Goal: Task Accomplishment & Management: Manage account settings

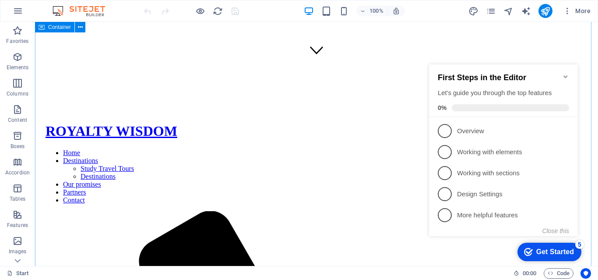
scroll to position [463, 0]
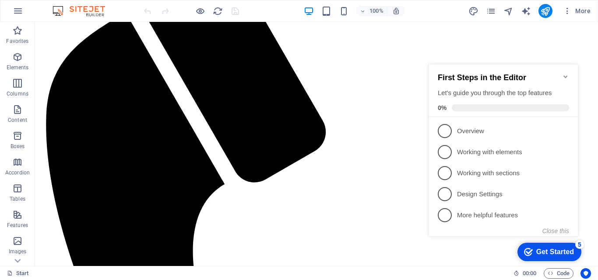
click at [566, 74] on icon "Minimize checklist" at bounding box center [565, 76] width 7 height 7
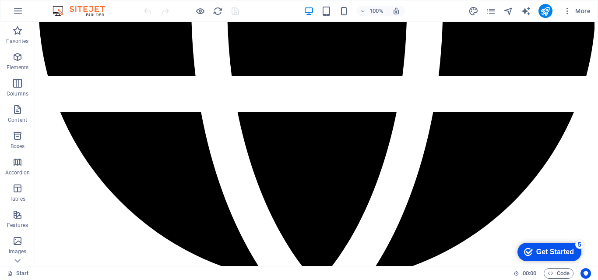
scroll to position [1996, 0]
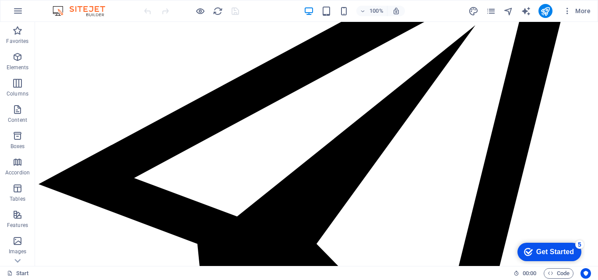
click at [387, 268] on div "Start" at bounding box center [256, 273] width 499 height 11
drag, startPoint x: 320, startPoint y: 260, endPoint x: 430, endPoint y: 235, distance: 113.1
click at [320, 260] on div "+" at bounding box center [316, 261] width 17 height 8
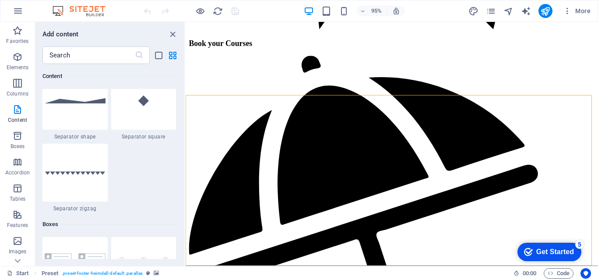
scroll to position [2276, 0]
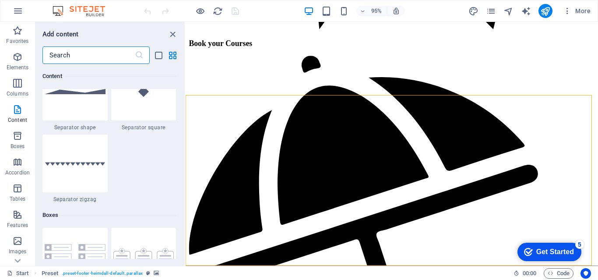
click at [76, 55] on input "text" at bounding box center [88, 55] width 92 height 18
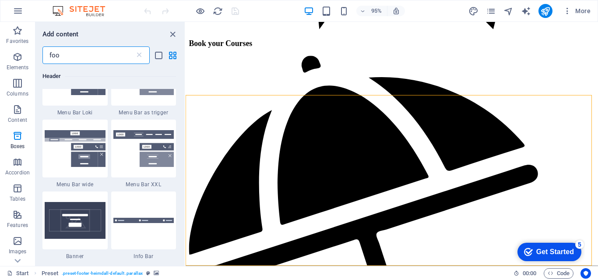
type input "foot"
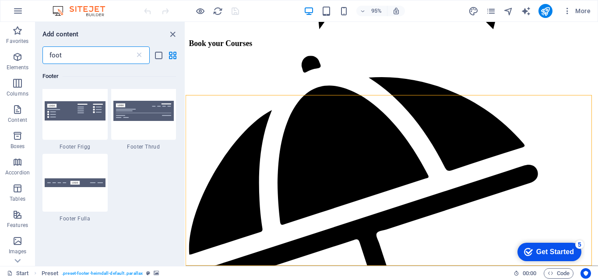
scroll to position [394, 0]
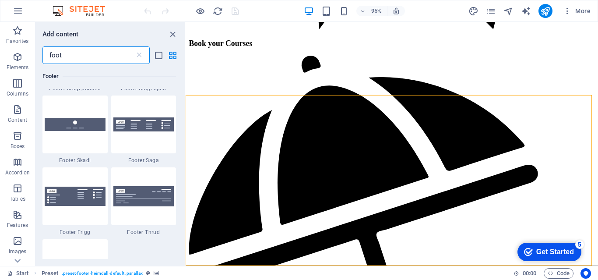
drag, startPoint x: 102, startPoint y: 57, endPoint x: 32, endPoint y: 75, distance: 71.3
click at [6, 73] on div "Favorites Elements Columns Content Boxes Accordion Tables Features Images Slide…" at bounding box center [93, 144] width 186 height 244
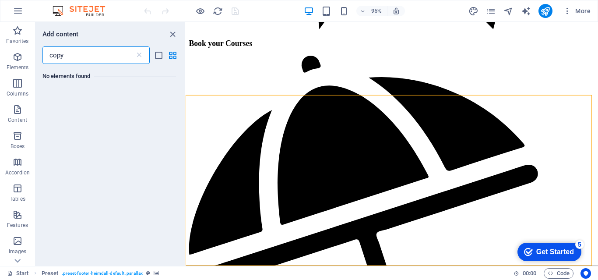
scroll to position [0, 0]
type input "copyright"
click at [172, 34] on icon "close panel" at bounding box center [173, 34] width 10 height 10
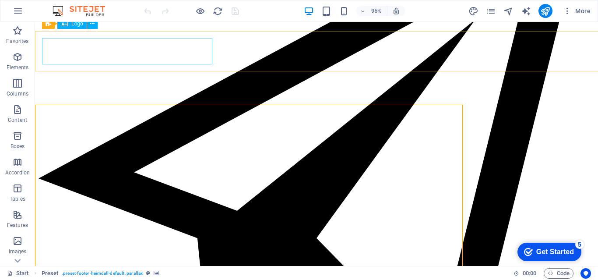
scroll to position [1996, 0]
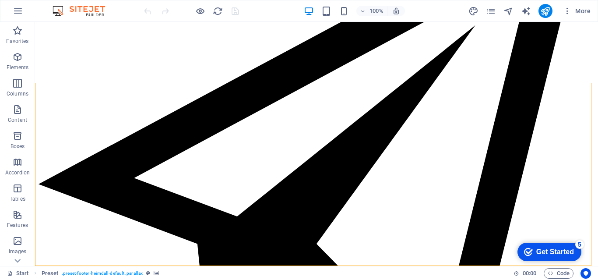
click at [18, 215] on icon "button" at bounding box center [17, 214] width 11 height 11
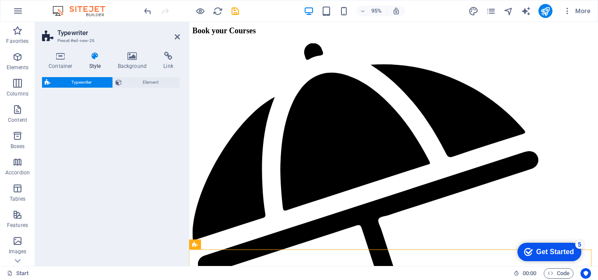
scroll to position [2017, 0]
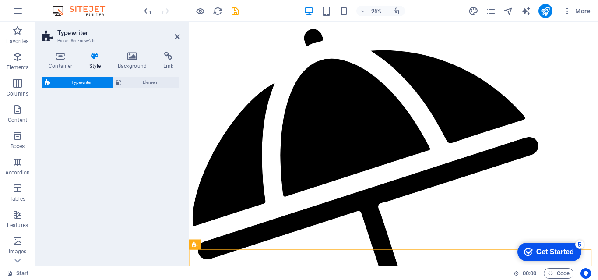
select select "ms"
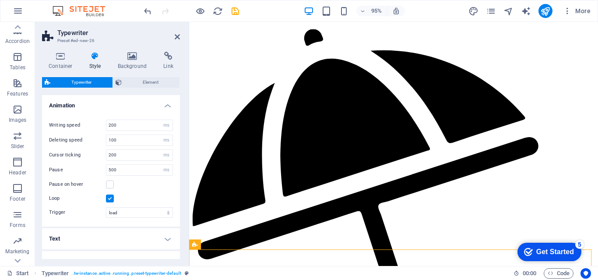
scroll to position [150, 0]
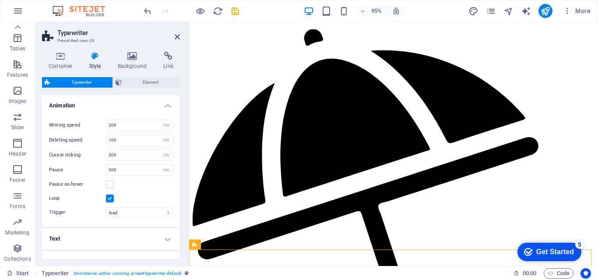
click at [17, 171] on icon "button" at bounding box center [17, 169] width 11 height 11
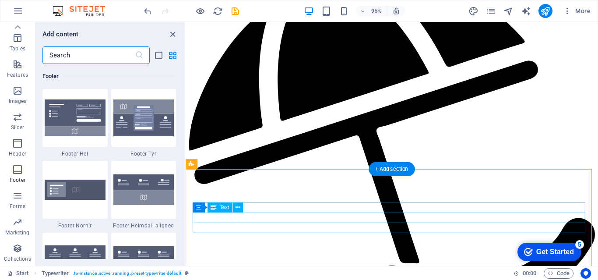
scroll to position [2111, 0]
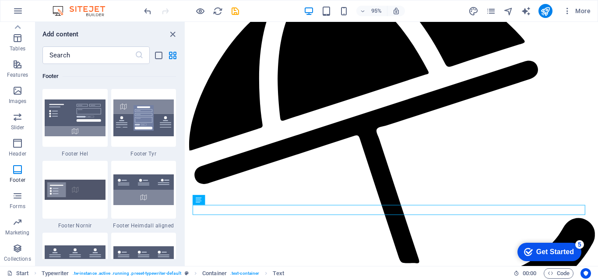
click at [175, 35] on icon "close panel" at bounding box center [173, 34] width 10 height 10
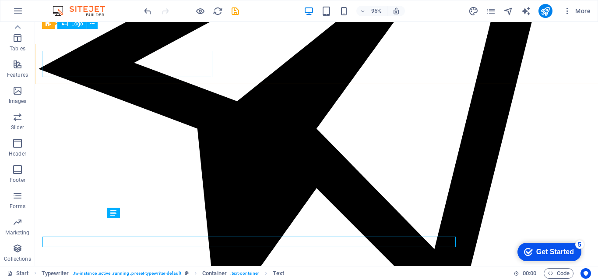
scroll to position [2090, 0]
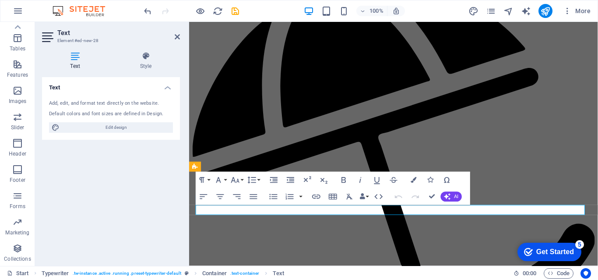
scroll to position [2099, 0]
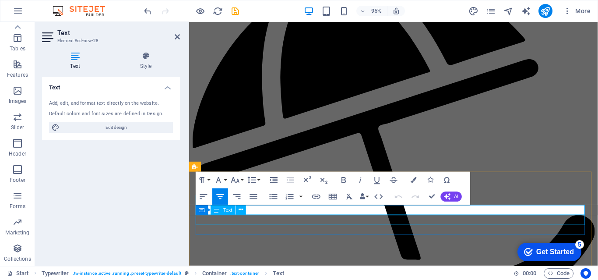
drag, startPoint x: 431, startPoint y: 220, endPoint x: 365, endPoint y: 235, distance: 67.7
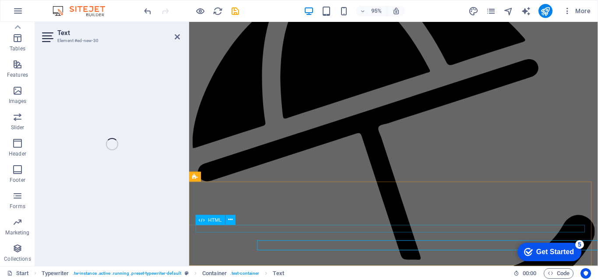
scroll to position [2088, 0]
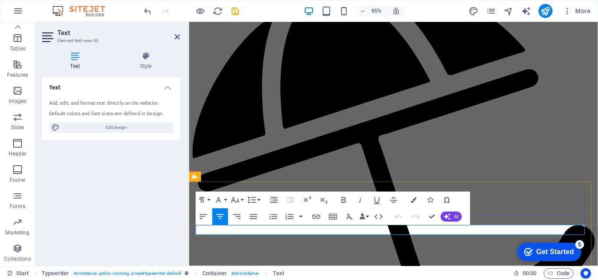
drag, startPoint x: 421, startPoint y: 244, endPoint x: 375, endPoint y: 245, distance: 45.5
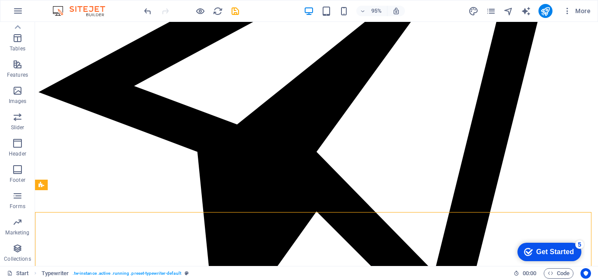
scroll to position [2072, 0]
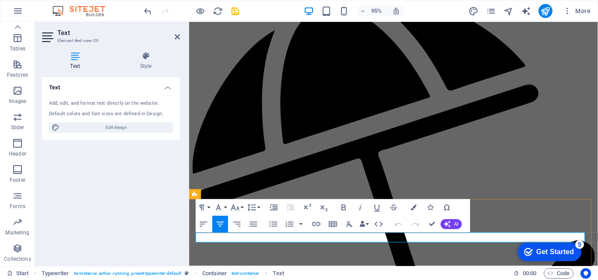
scroll to position [2070, 0]
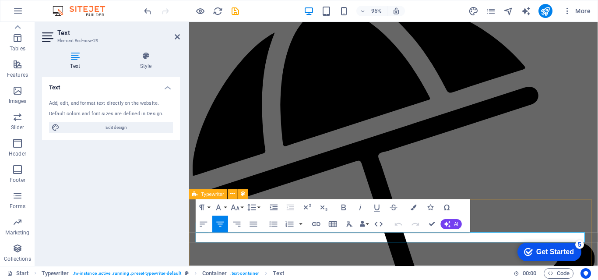
drag, startPoint x: 429, startPoint y: 248, endPoint x: 372, endPoint y: 255, distance: 57.7
drag, startPoint x: 231, startPoint y: 251, endPoint x: 377, endPoint y: 268, distance: 147.2
click at [253, 225] on icon "button" at bounding box center [254, 224] width 10 height 10
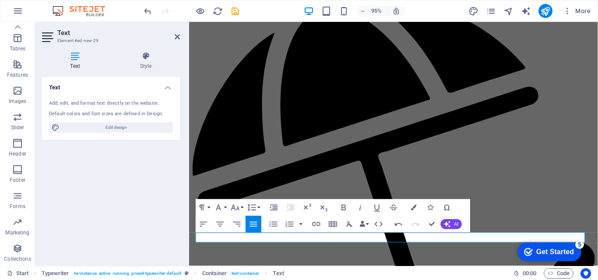
click at [222, 225] on icon "button" at bounding box center [220, 224] width 10 height 10
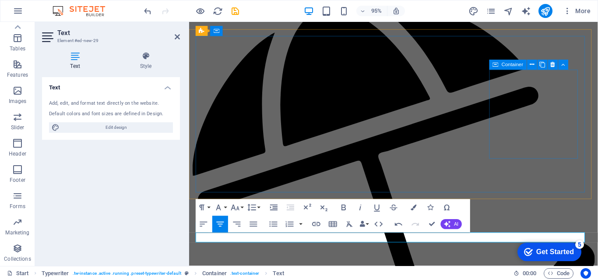
scroll to position [0, 7]
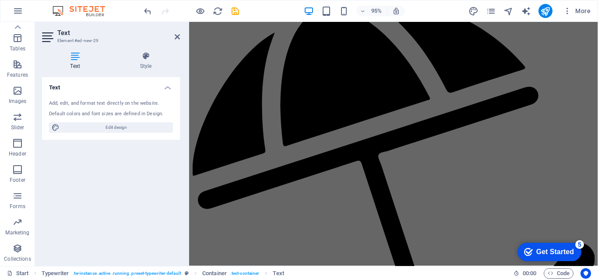
scroll to position [1845, 0]
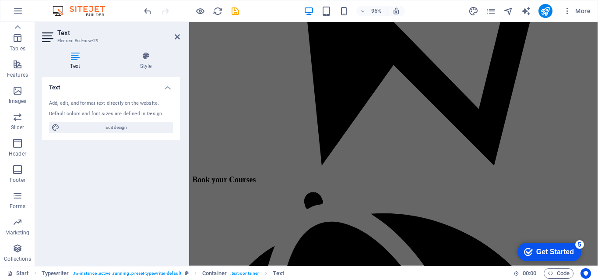
click at [178, 38] on icon at bounding box center [177, 36] width 5 height 7
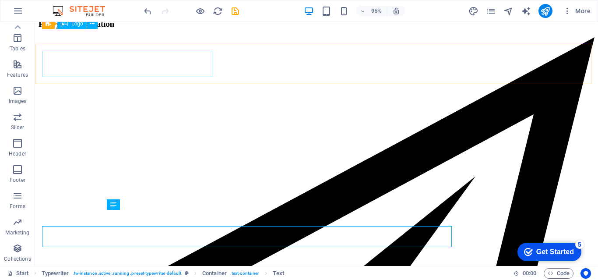
scroll to position [2087, 0]
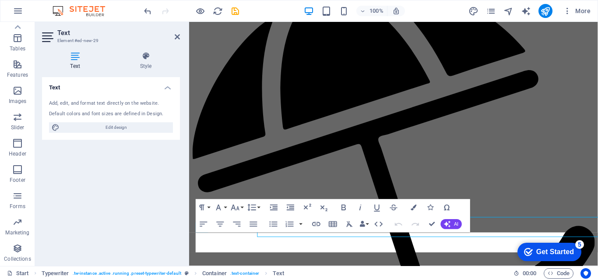
scroll to position [2070, 0]
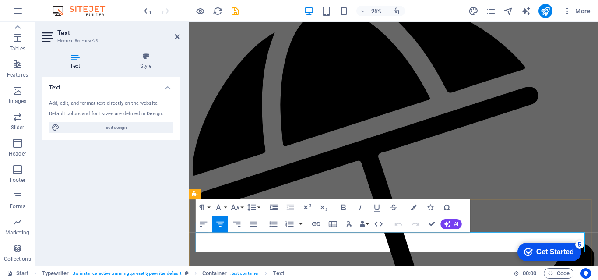
drag, startPoint x: 448, startPoint y: 259, endPoint x: 309, endPoint y: 244, distance: 139.5
click at [344, 206] on icon "button" at bounding box center [344, 207] width 10 height 10
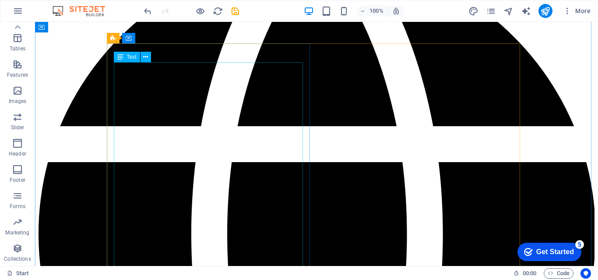
scroll to position [1387, 0]
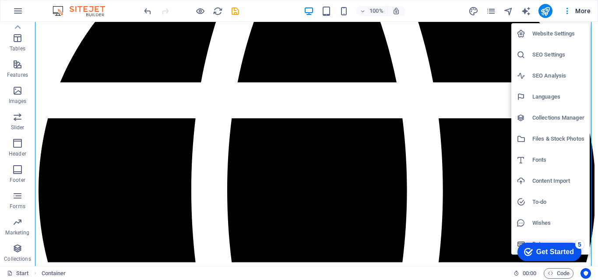
click at [564, 14] on div at bounding box center [299, 140] width 598 height 280
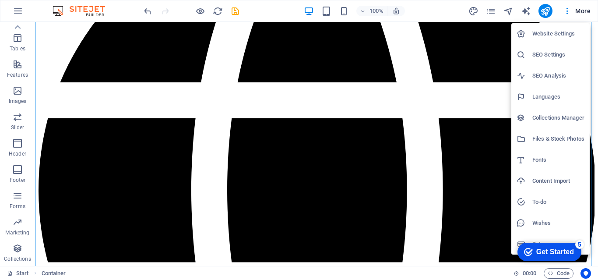
click at [491, 10] on div at bounding box center [299, 140] width 598 height 280
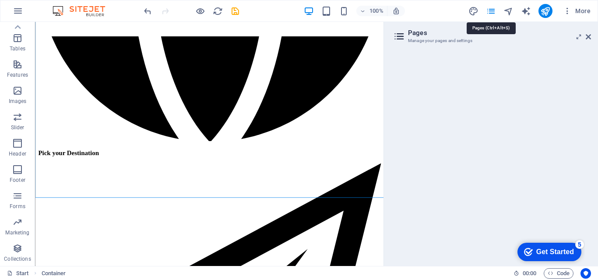
scroll to position [1418, 0]
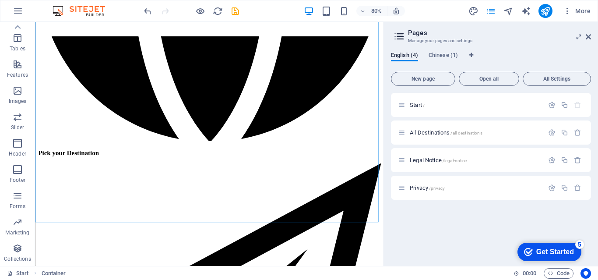
click at [417, 103] on span "Start /" at bounding box center [417, 105] width 15 height 7
click at [449, 52] on span "Chinese (1)" at bounding box center [442, 56] width 29 height 12
click at [418, 104] on span "Start /" at bounding box center [417, 105] width 15 height 7
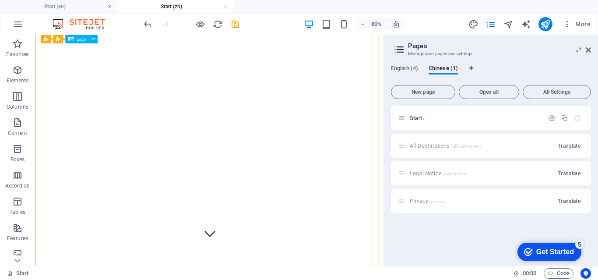
scroll to position [0, 0]
click at [75, 42] on span "Logo" at bounding box center [75, 42] width 9 height 4
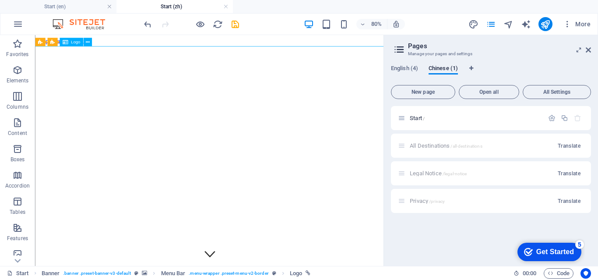
click at [87, 43] on icon at bounding box center [87, 42] width 4 height 7
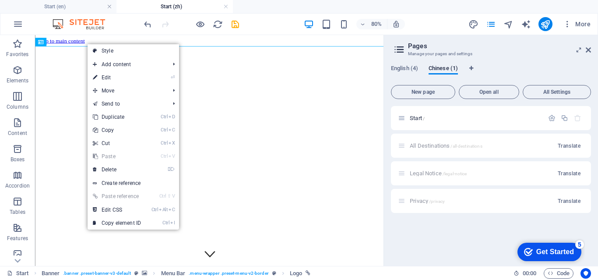
click at [105, 75] on link "⏎ Edit" at bounding box center [117, 77] width 59 height 13
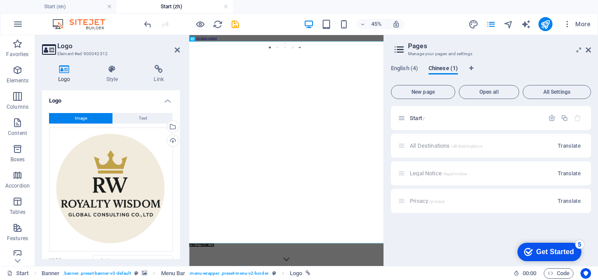
click at [145, 114] on span "Text" at bounding box center [143, 118] width 8 height 11
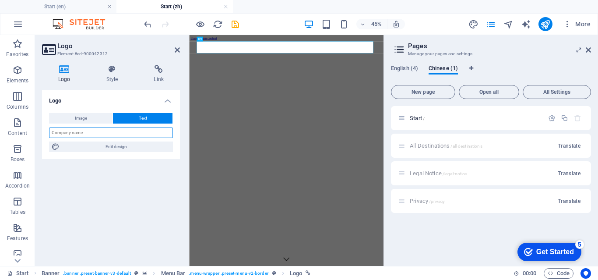
click at [105, 135] on input "text" at bounding box center [111, 132] width 124 height 11
paste input "皇家智國際"
type input "皇家智國際"
click at [115, 209] on div "Logo Image Text Drag files here, click to choose files or select files from Fil…" at bounding box center [111, 174] width 138 height 169
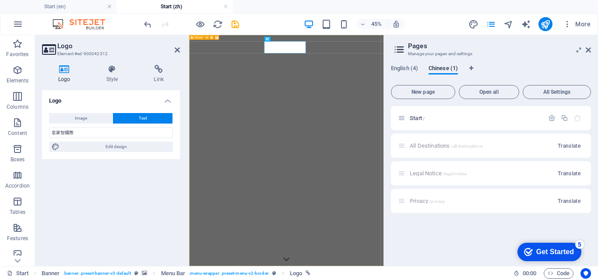
click at [175, 51] on icon at bounding box center [177, 49] width 5 height 7
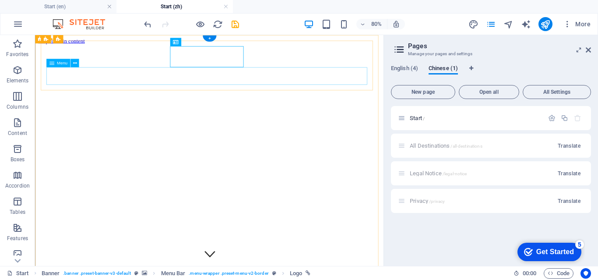
click at [65, 63] on span "Menu" at bounding box center [62, 63] width 11 height 4
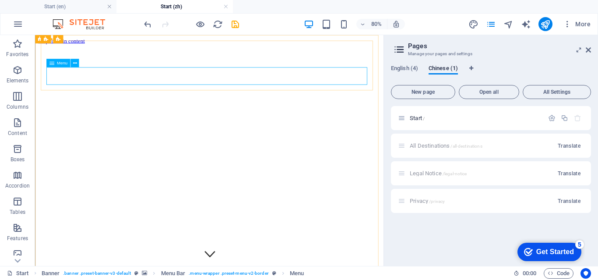
click at [74, 61] on icon at bounding box center [75, 63] width 4 height 7
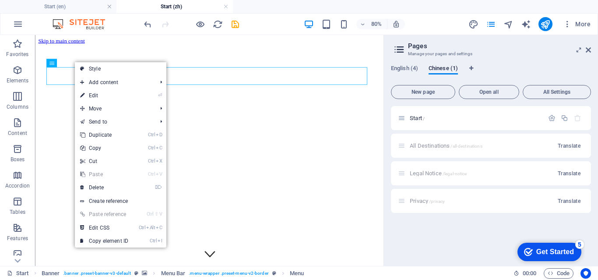
click at [95, 91] on link "⏎ Edit" at bounding box center [104, 95] width 59 height 13
select select "1"
select select
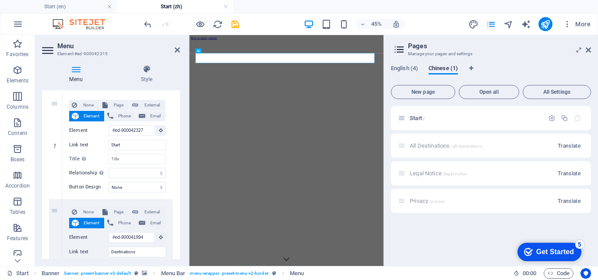
scroll to position [88, 0]
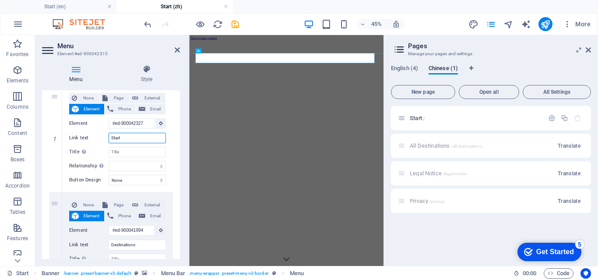
drag, startPoint x: 123, startPoint y: 139, endPoint x: 106, endPoint y: 139, distance: 16.2
click at [106, 139] on div "Link text Start" at bounding box center [117, 138] width 97 height 11
select select
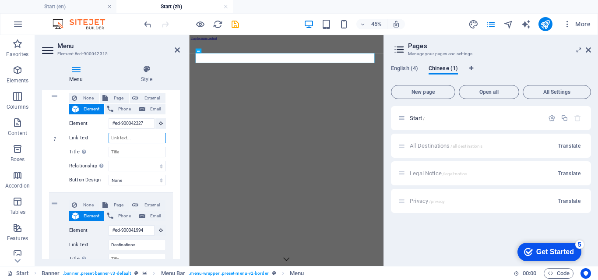
select select
type input "手"
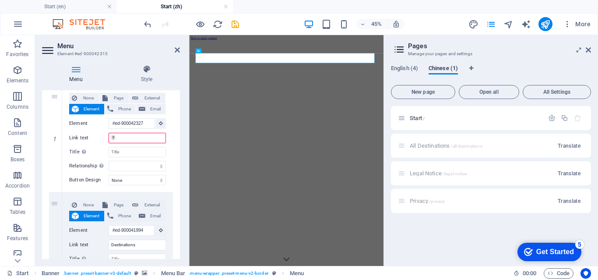
select select
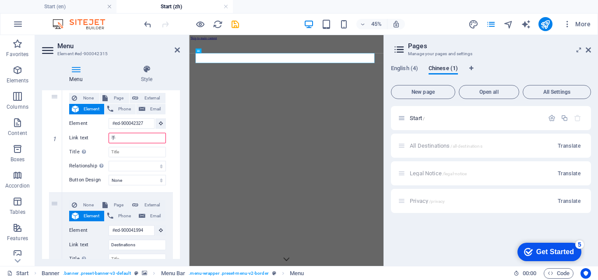
select select
type input "手ㄧㄝ"
select select
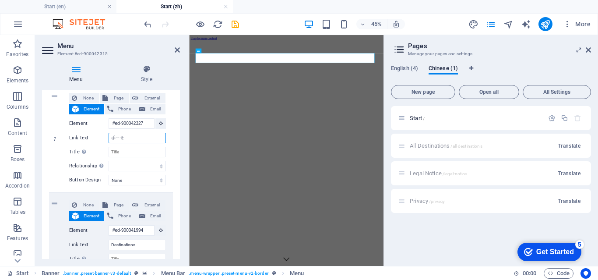
select select
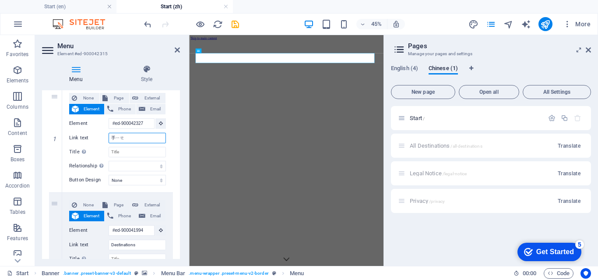
type input "首頁"
select select
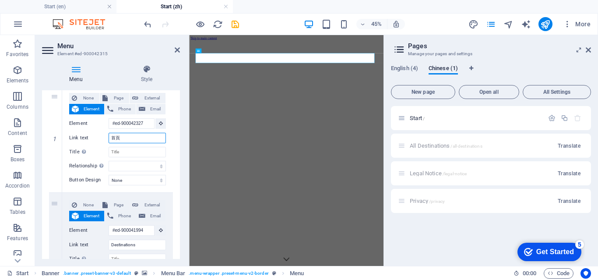
select select
type input "首頁"
click at [53, 162] on div "1" at bounding box center [55, 139] width 13 height 106
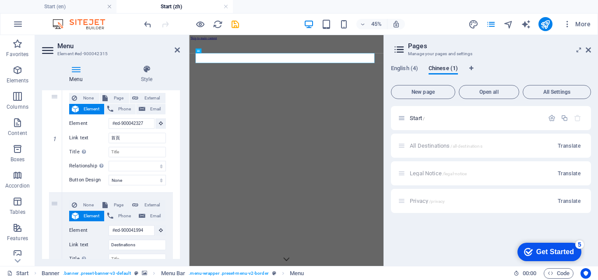
select select
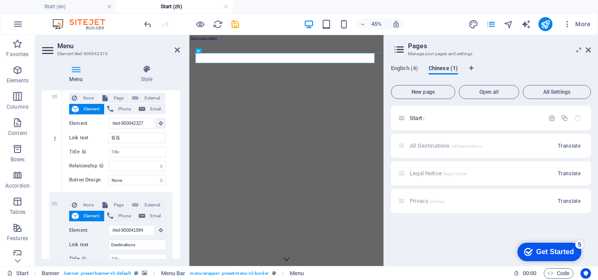
select select
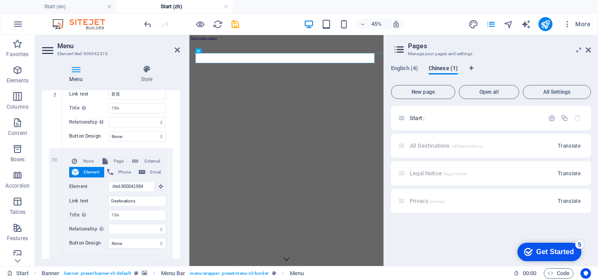
scroll to position [175, 0]
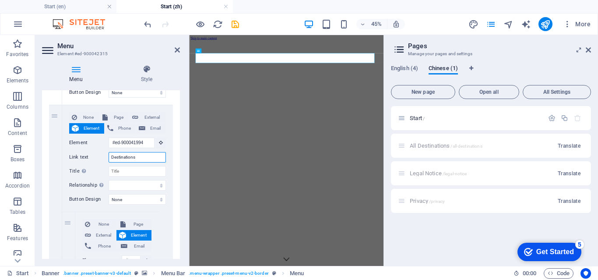
drag, startPoint x: 139, startPoint y: 159, endPoint x: 105, endPoint y: 159, distance: 34.1
click at [105, 159] on div "Link text Destinations" at bounding box center [117, 157] width 97 height 11
select select
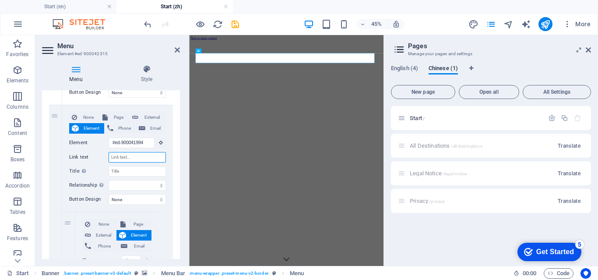
select select
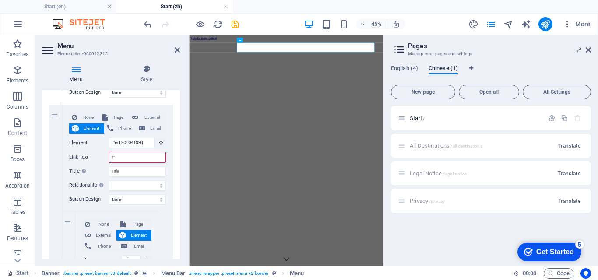
type input "ㄇㄨ"
select select
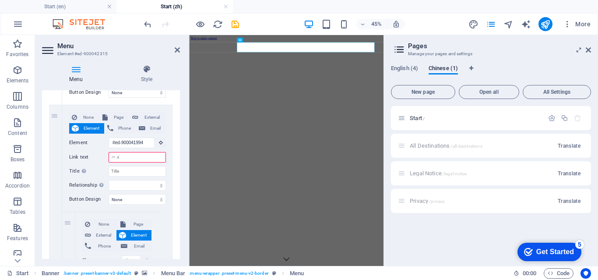
select select
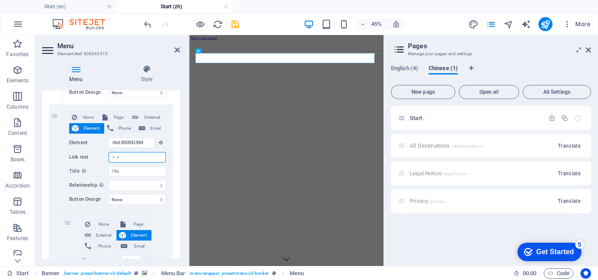
type input "木"
select select
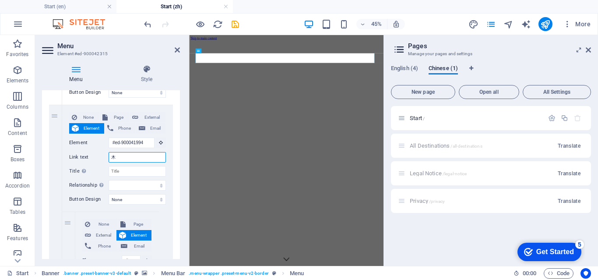
select select
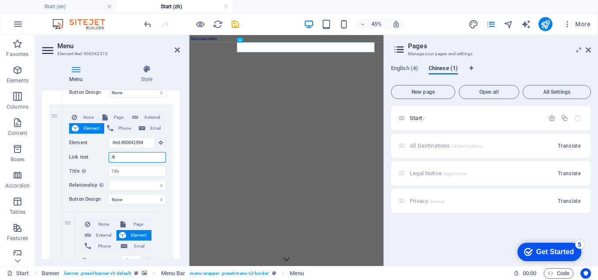
type input "木ㄉ"
select select
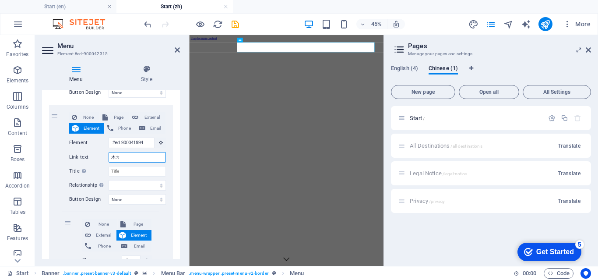
select select
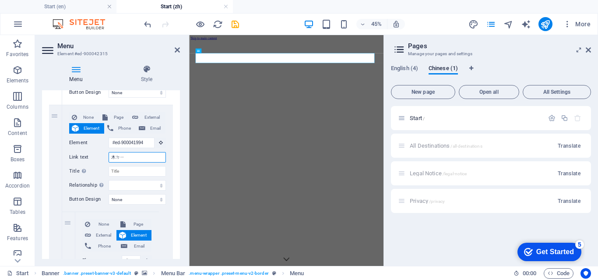
type input "目的"
select select
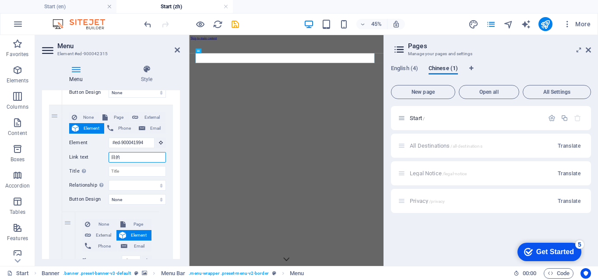
select select
type input "木"
select select
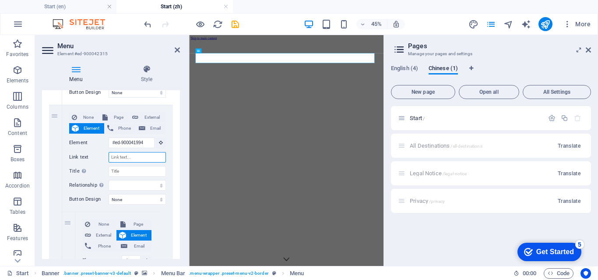
type input "ㄍ"
select select
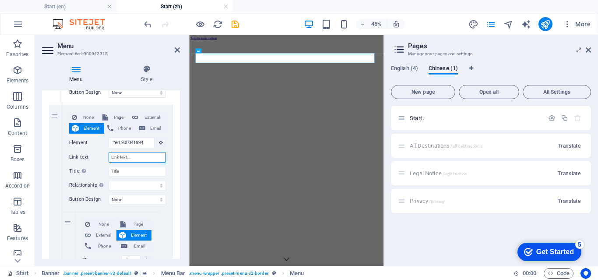
select select
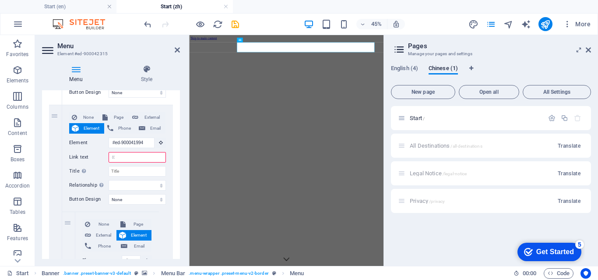
select select
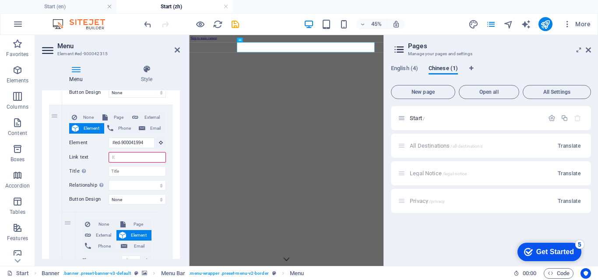
select select
type input "國"
select select
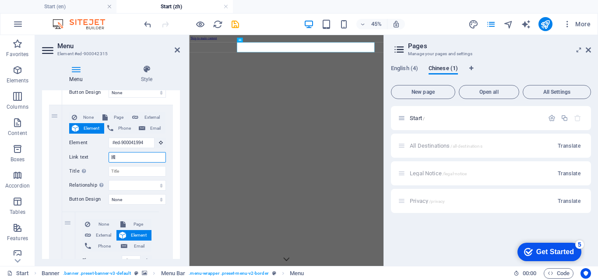
select select
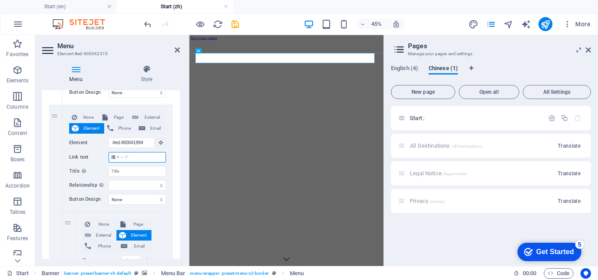
type input "國家"
select select
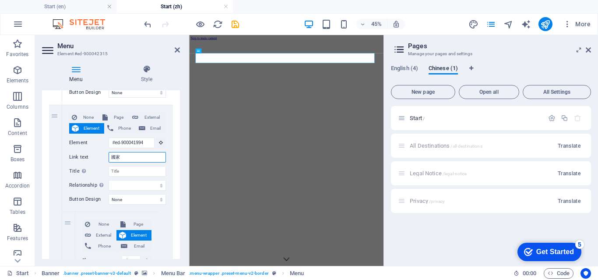
select select
type input "國家"
click at [56, 178] on div "2" at bounding box center [55, 282] width 13 height 355
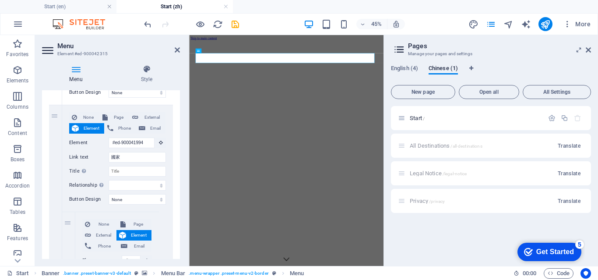
select select
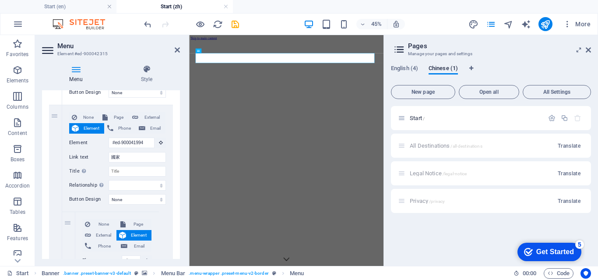
select select
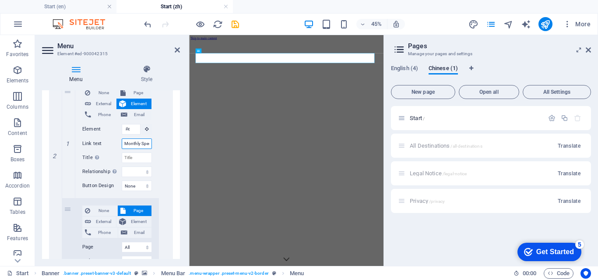
scroll to position [0, 10]
drag, startPoint x: 124, startPoint y: 144, endPoint x: 169, endPoint y: 153, distance: 46.4
click at [168, 154] on div "None Page External Element Phone Email Page Start All Destinations Legal Notice…" at bounding box center [117, 151] width 111 height 355
select select
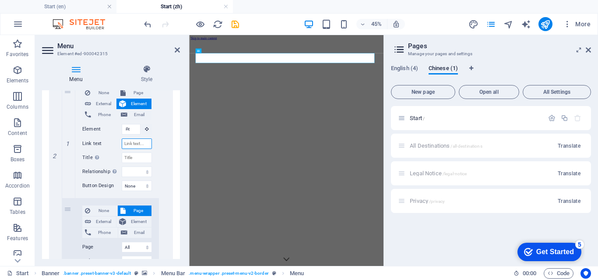
select select
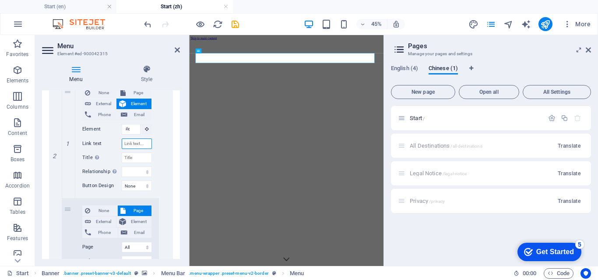
select select
type input "ㄧㄡ"
select select
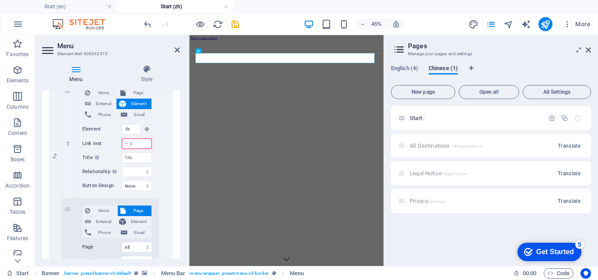
select select
type input "由"
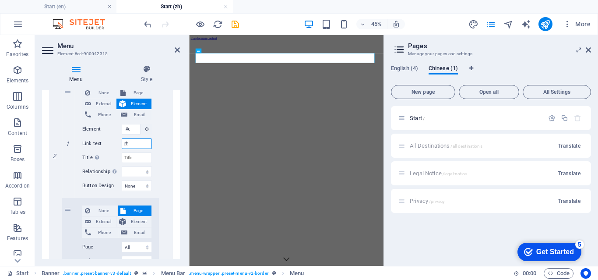
select select
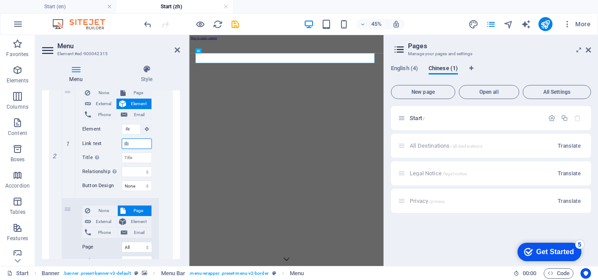
select select
type input "遊學"
select select
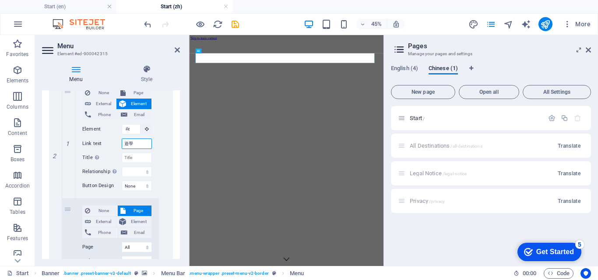
select select
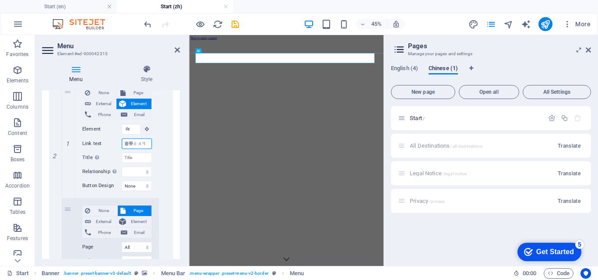
type input "遊學團"
select select
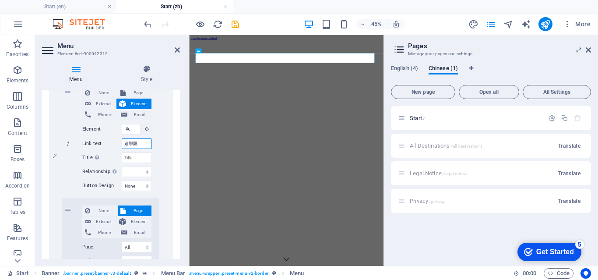
select select
click at [122, 140] on input "遊學團" at bounding box center [137, 143] width 30 height 11
type input "特ㄙ遊學團"
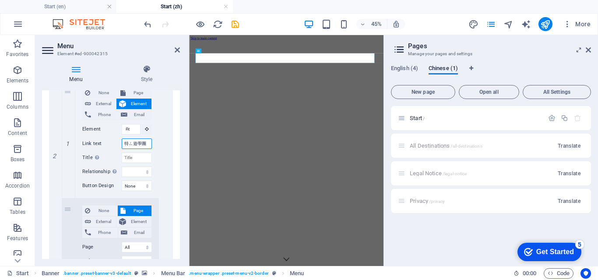
select select
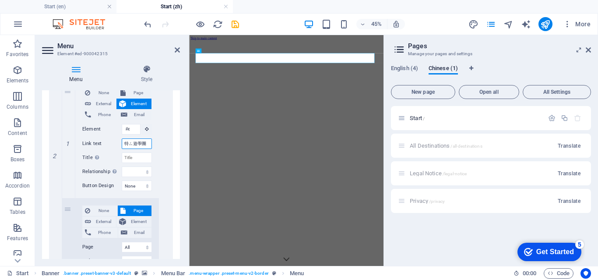
select select
type input "特色遊學團"
select select
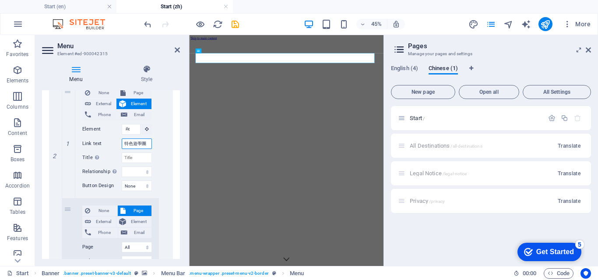
select select
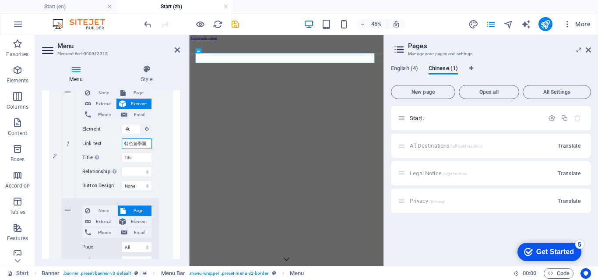
type input "特色遊學團"
click at [173, 208] on div "1 None Page External Element Phone Email Page Start All Destinations Legal Noti…" at bounding box center [111, 258] width 138 height 797
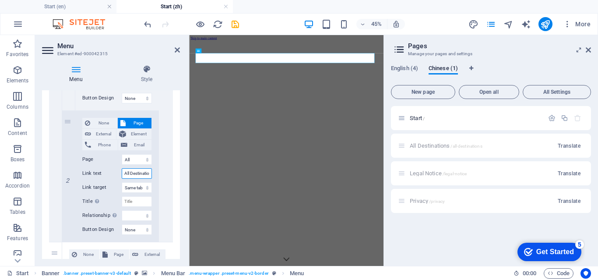
scroll to position [0, 7]
drag, startPoint x: 124, startPoint y: 172, endPoint x: 176, endPoint y: 181, distance: 52.4
click at [176, 181] on div "1 None Page External Element Phone Email Page Start All Destinations Legal Noti…" at bounding box center [111, 170] width 138 height 797
select select
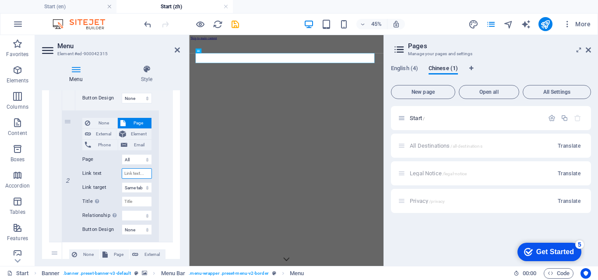
select select
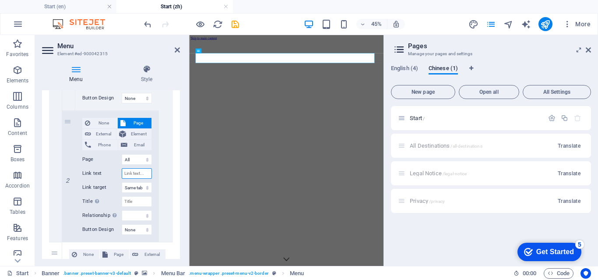
select select
type input "由"
select select
click at [165, 181] on div "None Page External Element Phone Email Page Start All Destinations Legal Notice…" at bounding box center [117, 63] width 111 height 355
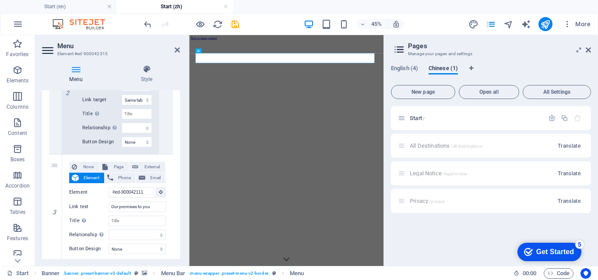
scroll to position [525, 0]
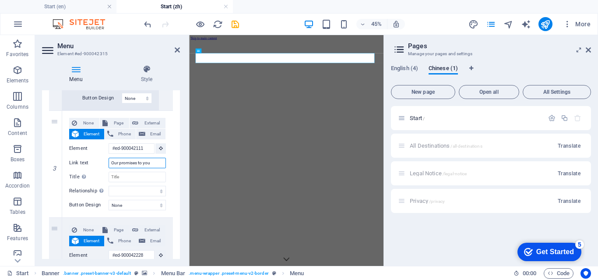
drag, startPoint x: 155, startPoint y: 165, endPoint x: 103, endPoint y: 159, distance: 52.4
click at [103, 159] on div "Link text Our promises to you" at bounding box center [117, 163] width 97 height 11
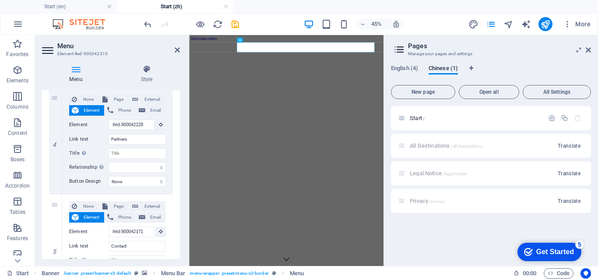
scroll to position [657, 0]
drag, startPoint x: 139, startPoint y: 141, endPoint x: 105, endPoint y: 142, distance: 33.3
click at [105, 142] on div "Link text Partners" at bounding box center [117, 138] width 97 height 11
click at [184, 183] on div "Menu Style Menu Auto Custom Create custom menu items for this menu. Recommended…" at bounding box center [111, 162] width 152 height 208
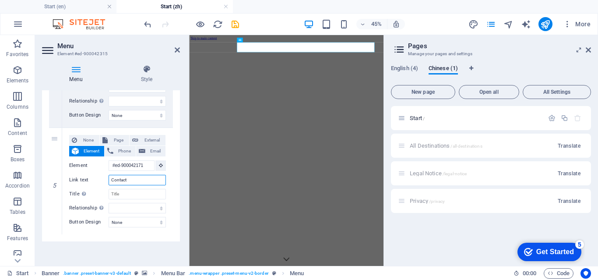
drag, startPoint x: 145, startPoint y: 179, endPoint x: 110, endPoint y: 180, distance: 35.0
click at [108, 181] on div "Link text Contact" at bounding box center [117, 180] width 97 height 11
click at [183, 167] on div "Menu Style Menu Auto Custom Create custom menu items for this menu. Recommended…" at bounding box center [111, 162] width 152 height 208
click at [178, 51] on icon at bounding box center [177, 49] width 5 height 7
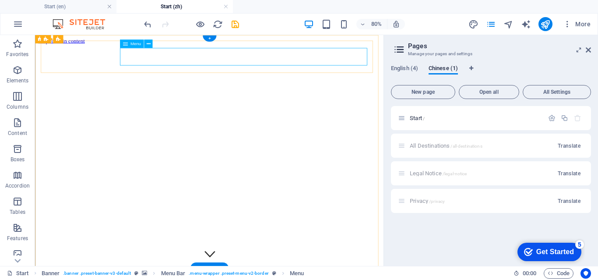
click at [147, 44] on icon at bounding box center [148, 43] width 4 height 7
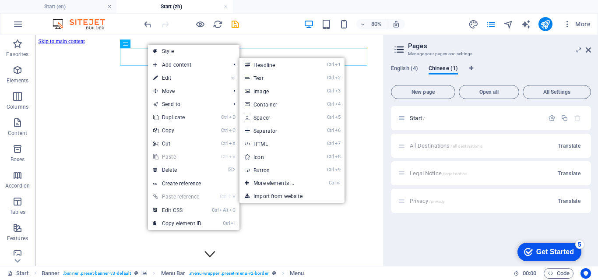
click at [166, 75] on link "⏎ Edit" at bounding box center [177, 77] width 59 height 13
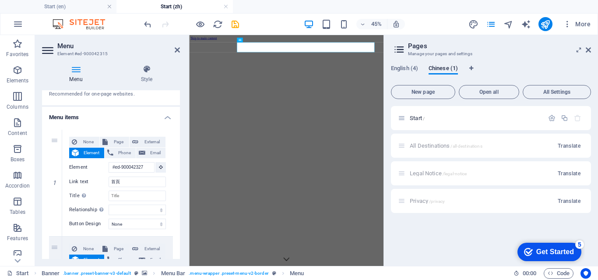
scroll to position [88, 0]
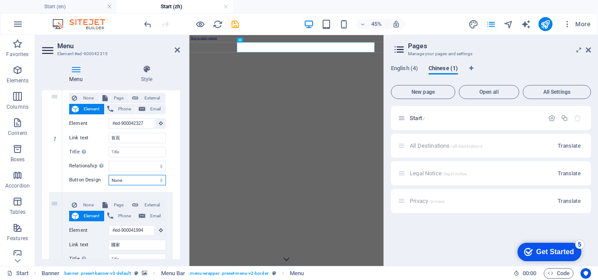
click at [120, 178] on select "None Default Primary Secondary" at bounding box center [137, 180] width 57 height 11
click at [109, 175] on select "None Default Primary Secondary" at bounding box center [137, 180] width 57 height 11
click at [151, 179] on select "None Default Primary Secondary" at bounding box center [137, 180] width 57 height 11
click at [109, 175] on select "None Default Primary Secondary" at bounding box center [137, 180] width 57 height 11
click at [140, 178] on select "None Default Primary Secondary" at bounding box center [137, 180] width 57 height 11
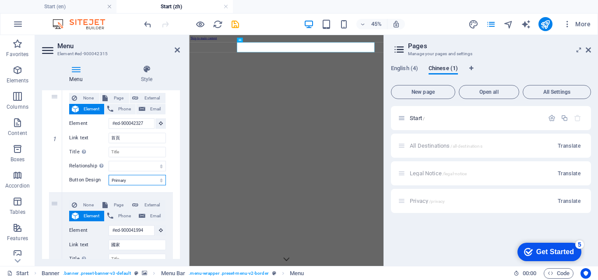
click at [109, 175] on select "None Default Primary Secondary" at bounding box center [137, 180] width 57 height 11
click at [177, 49] on icon at bounding box center [177, 49] width 5 height 7
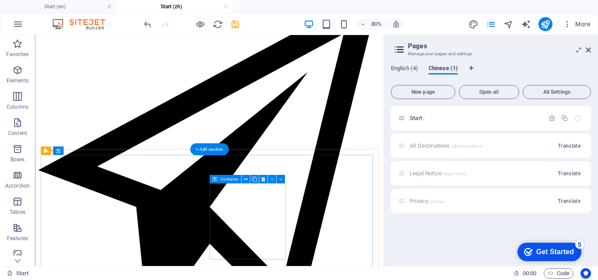
scroll to position [1751, 0]
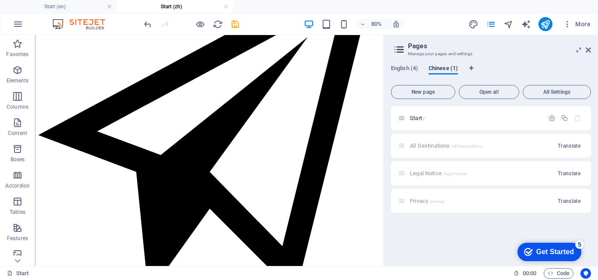
click at [400, 51] on icon at bounding box center [399, 49] width 13 height 12
click at [588, 51] on icon at bounding box center [588, 49] width 5 height 7
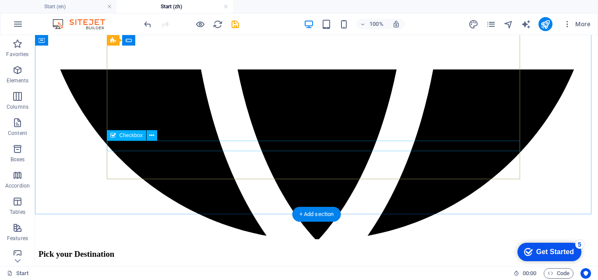
scroll to position [1608, 0]
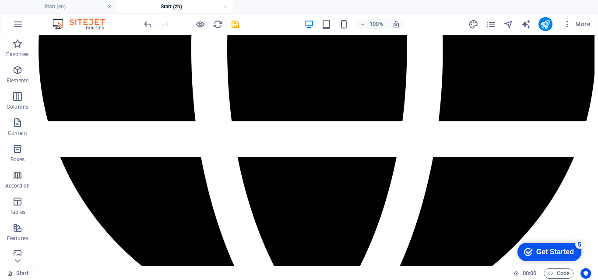
click at [62, 7] on h4 "Start (en)" at bounding box center [58, 7] width 116 height 10
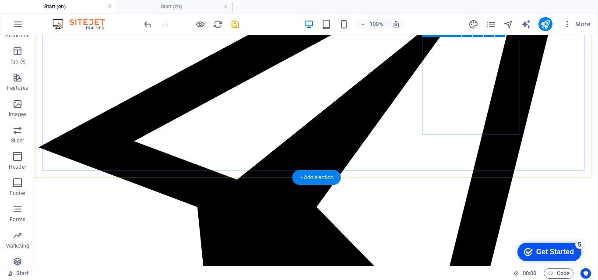
scroll to position [2090, 0]
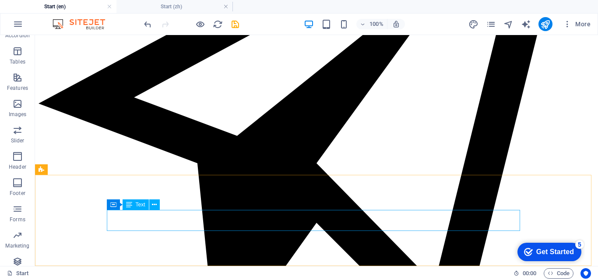
click at [155, 204] on icon at bounding box center [154, 204] width 5 height 9
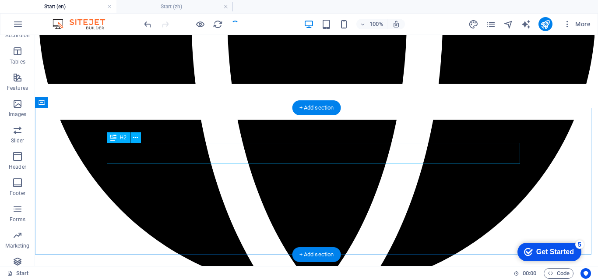
scroll to position [1565, 0]
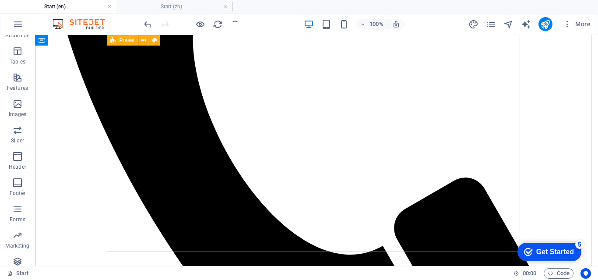
scroll to position [646, 0]
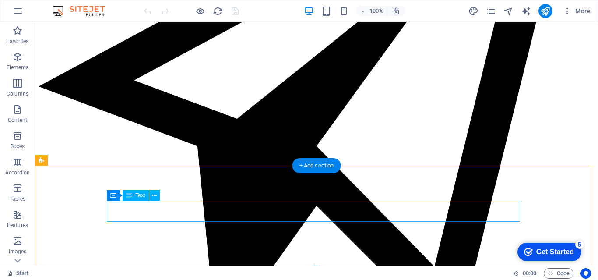
scroll to position [2086, 0]
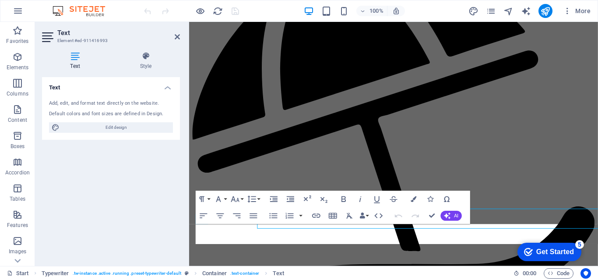
scroll to position [2068, 0]
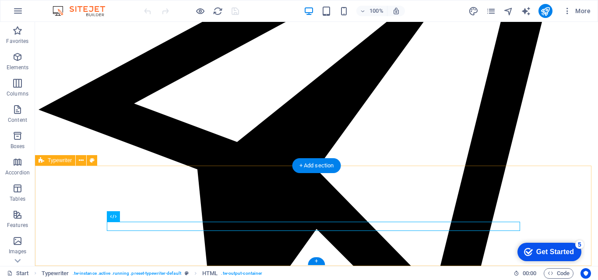
scroll to position [2086, 0]
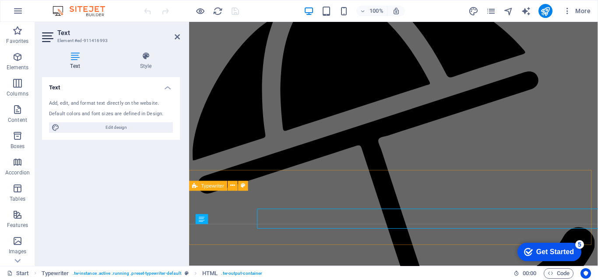
scroll to position [2068, 0]
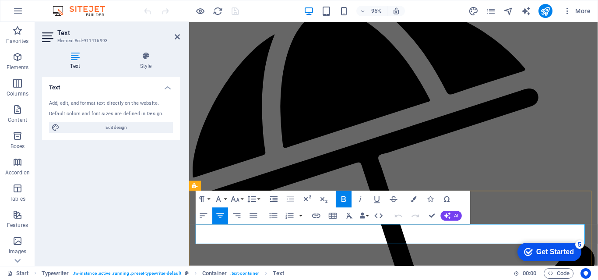
drag, startPoint x: 483, startPoint y: 240, endPoint x: 488, endPoint y: 255, distance: 15.2
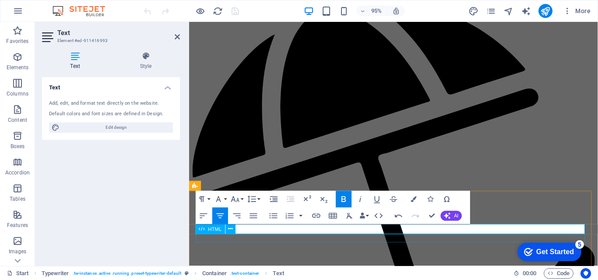
drag, startPoint x: 487, startPoint y: 242, endPoint x: 326, endPoint y: 246, distance: 161.5
click at [347, 197] on icon "button" at bounding box center [344, 199] width 10 height 10
click at [241, 200] on button "Font Size" at bounding box center [237, 198] width 16 height 17
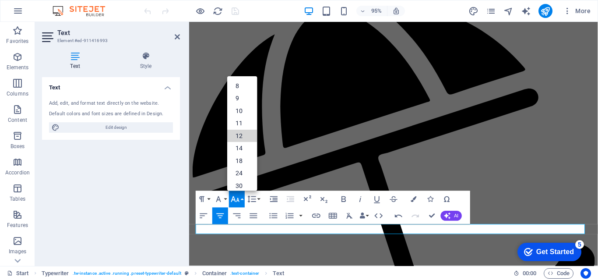
click at [242, 134] on link "12" at bounding box center [242, 136] width 30 height 12
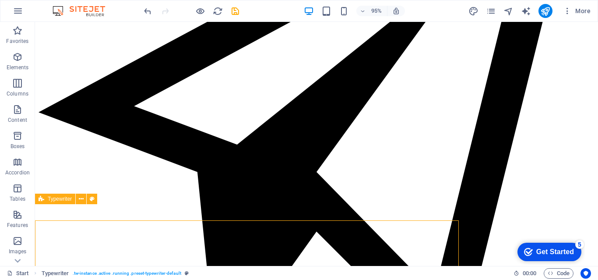
scroll to position [2047, 0]
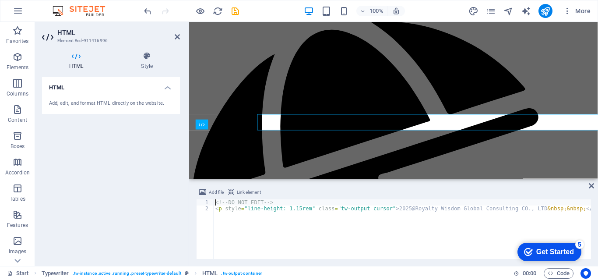
scroll to position [2178, 0]
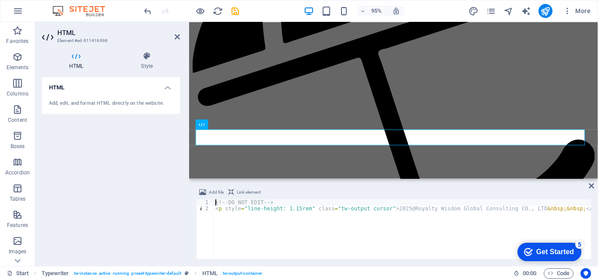
click at [592, 185] on icon at bounding box center [591, 185] width 5 height 7
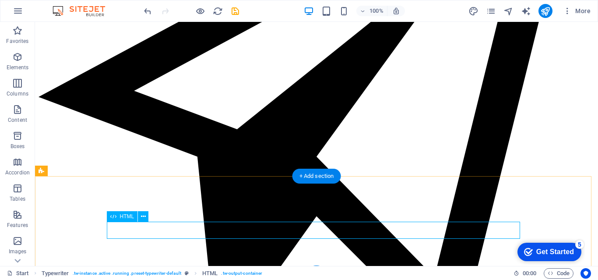
scroll to position [2076, 0]
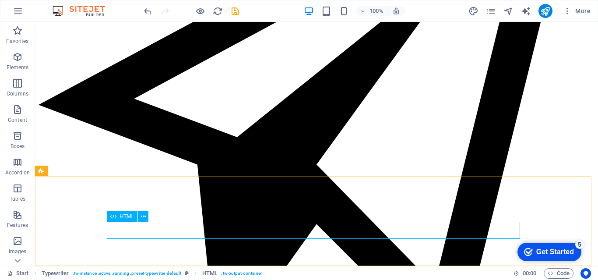
click at [144, 217] on icon at bounding box center [143, 216] width 5 height 9
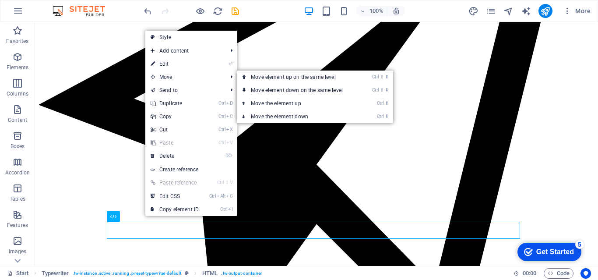
click at [177, 64] on link "⏎ Edit" at bounding box center [174, 63] width 59 height 13
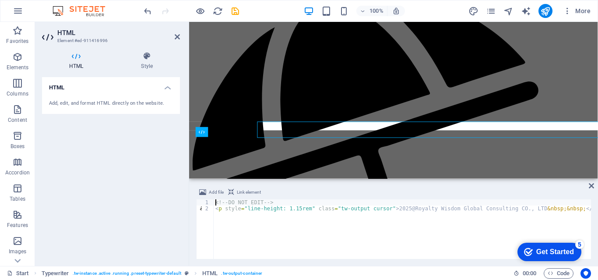
scroll to position [2170, 0]
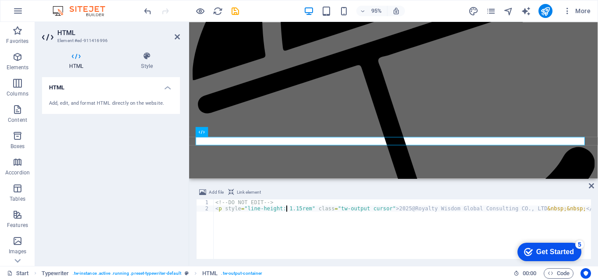
click at [287, 208] on div "<!-- DO NOT EDIT --> < p style = "line-height: 1.15rem" class = "tw-output curs…" at bounding box center [402, 235] width 377 height 72
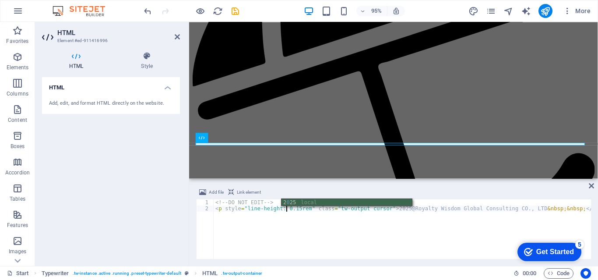
scroll to position [0, 6]
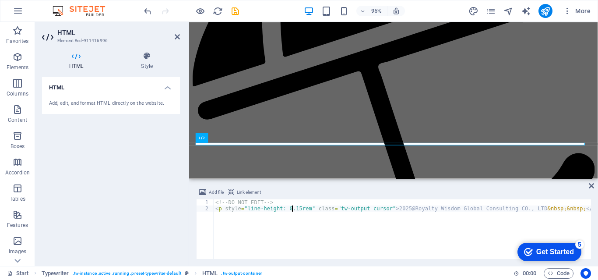
click at [292, 208] on div "<!-- DO NOT EDIT --> < p style = "line-height: 0.15rem" class = "tw-output curs…" at bounding box center [402, 235] width 377 height 72
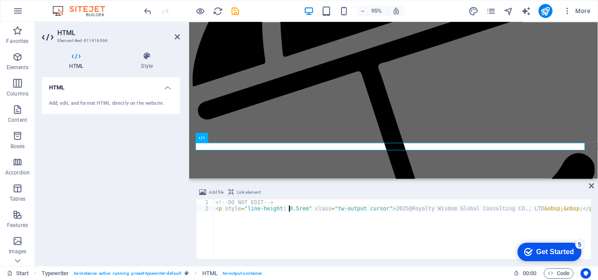
type textarea "<p style="line-height: 0.5rem" class="tw-output cursor">2025@Royalty Wisdom Glo…"
click at [593, 183] on aside "Add file Link element <p style="line-height: 0.5rem" class="tw-output cursor">2…" at bounding box center [393, 222] width 409 height 88
click at [590, 184] on icon at bounding box center [591, 185] width 5 height 7
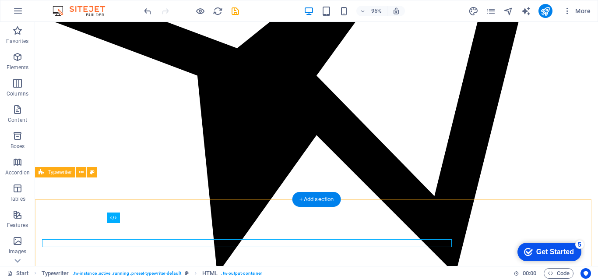
scroll to position [2074, 0]
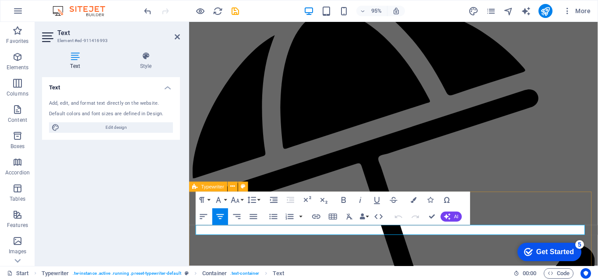
scroll to position [2078, 0]
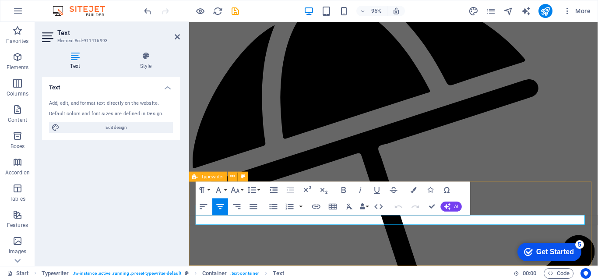
drag, startPoint x: 405, startPoint y: 245, endPoint x: 548, endPoint y: 230, distance: 143.9
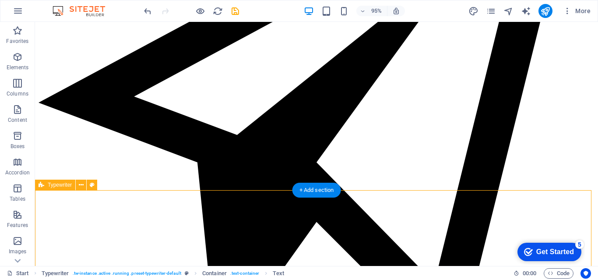
scroll to position [2061, 0]
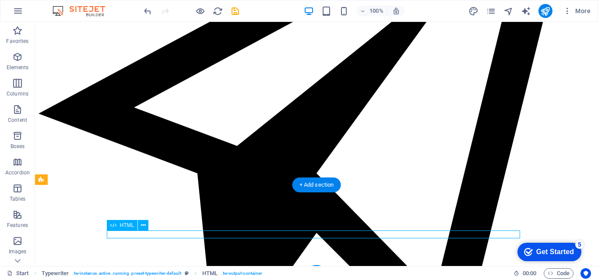
drag, startPoint x: 312, startPoint y: 239, endPoint x: 269, endPoint y: 230, distance: 43.5
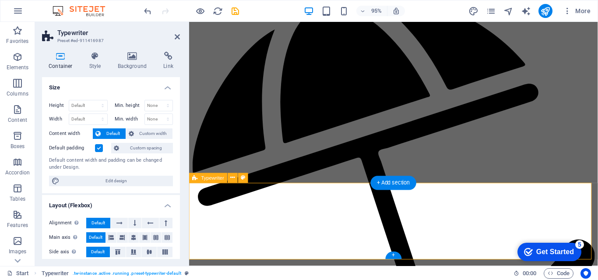
scroll to position [2076, 0]
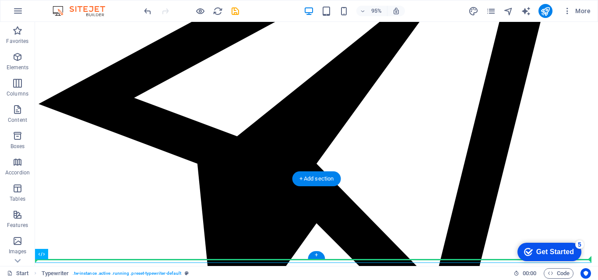
drag, startPoint x: 210, startPoint y: 273, endPoint x: 362, endPoint y: 226, distance: 159.8
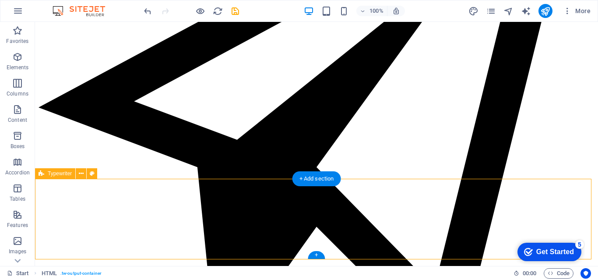
drag, startPoint x: 335, startPoint y: 259, endPoint x: 351, endPoint y: 203, distance: 58.7
drag, startPoint x: 363, startPoint y: 182, endPoint x: 369, endPoint y: 195, distance: 14.3
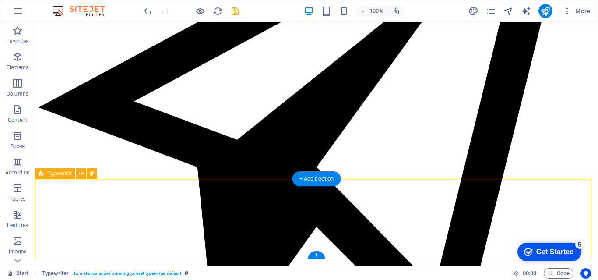
drag, startPoint x: 190, startPoint y: 180, endPoint x: 189, endPoint y: 197, distance: 17.1
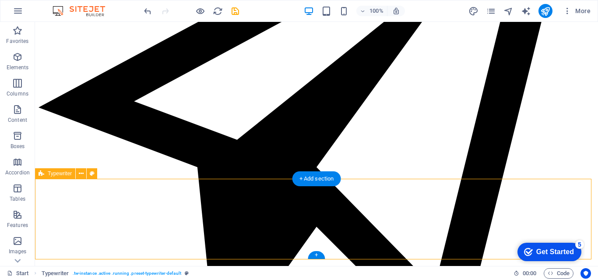
drag, startPoint x: 502, startPoint y: 205, endPoint x: 508, endPoint y: 197, distance: 9.5
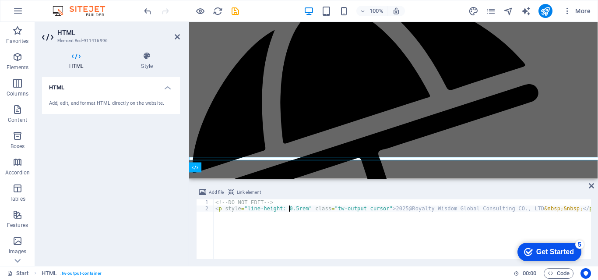
scroll to position [2168, 0]
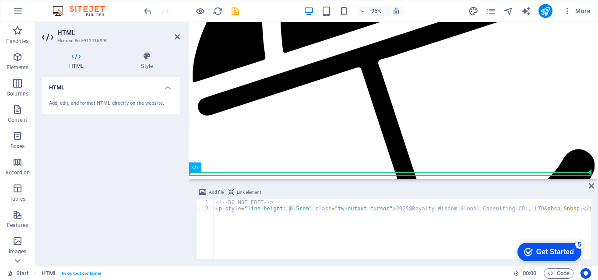
drag, startPoint x: 353, startPoint y: 182, endPoint x: 317, endPoint y: 179, distance: 36.5
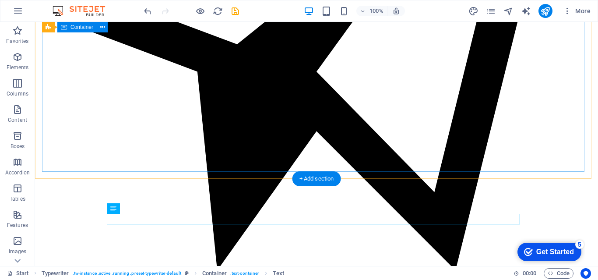
scroll to position [2073, 0]
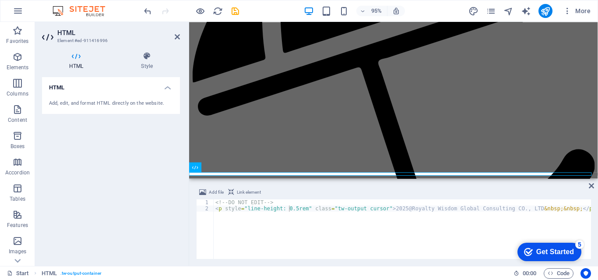
click at [590, 187] on icon at bounding box center [591, 185] width 5 height 7
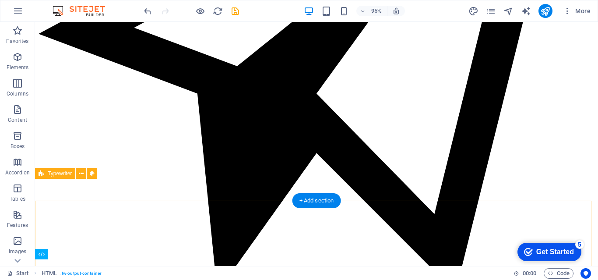
scroll to position [2073, 0]
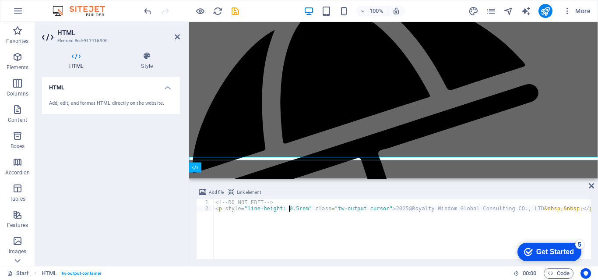
scroll to position [2168, 0]
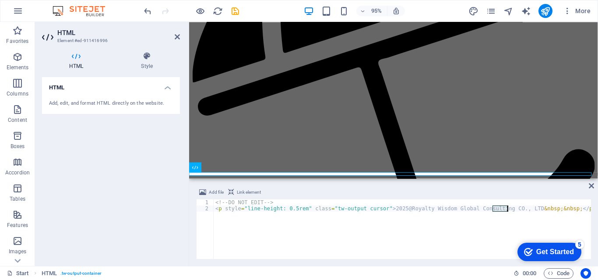
drag, startPoint x: 493, startPoint y: 211, endPoint x: 507, endPoint y: 209, distance: 14.5
click at [507, 209] on div "<!-- DO NOT EDIT --> < p style = "line-height: 0.5rem" class = "tw-output curso…" at bounding box center [402, 235] width 377 height 72
click at [502, 211] on div "<!-- DO NOT EDIT --> < p style = "line-height: 0.5rem" class = "tw-output curso…" at bounding box center [402, 235] width 377 height 72
click at [500, 209] on div "<!-- DO NOT EDIT --> < p style = "line-height: 0.5rem" class = "tw-output curso…" at bounding box center [402, 235] width 377 height 72
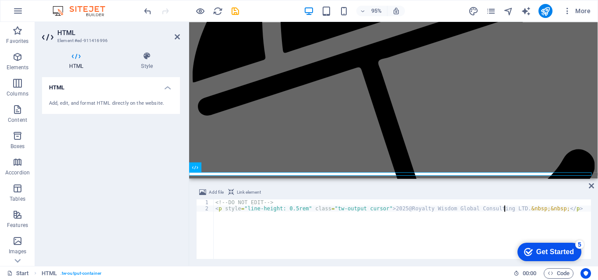
type textarea "<p style="line-height: 0.5rem" class="tw-output cursor">2025@Royalty Wisdom Glo…"
click at [587, 189] on div "Add file Link element" at bounding box center [393, 193] width 395 height 13
click at [591, 185] on icon at bounding box center [591, 185] width 5 height 7
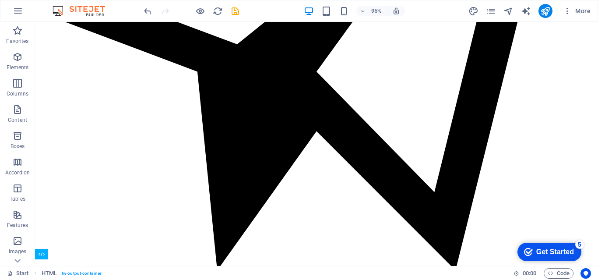
scroll to position [2073, 0]
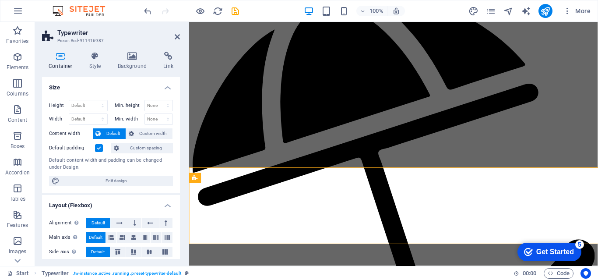
scroll to position [2076, 0]
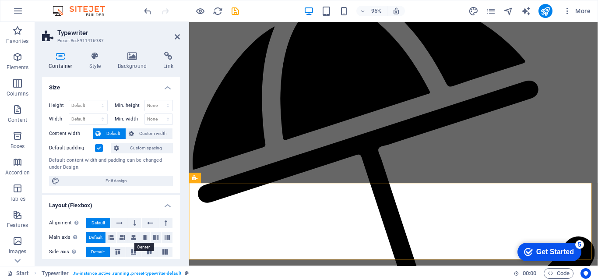
click at [131, 240] on icon at bounding box center [133, 237] width 5 height 11
click at [132, 253] on icon at bounding box center [133, 251] width 11 height 5
click at [120, 222] on icon at bounding box center [119, 223] width 6 height 11
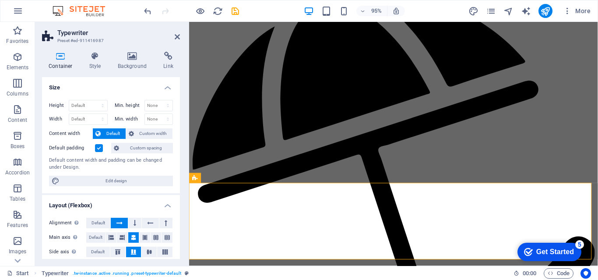
click at [176, 35] on icon at bounding box center [177, 36] width 5 height 7
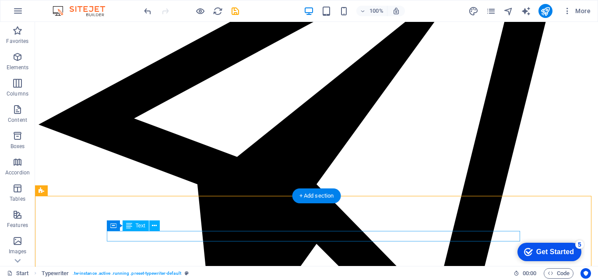
scroll to position [2073, 0]
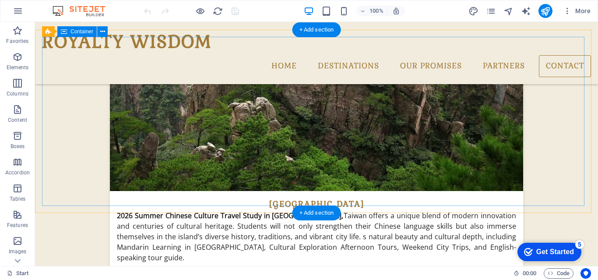
scroll to position [2073, 0]
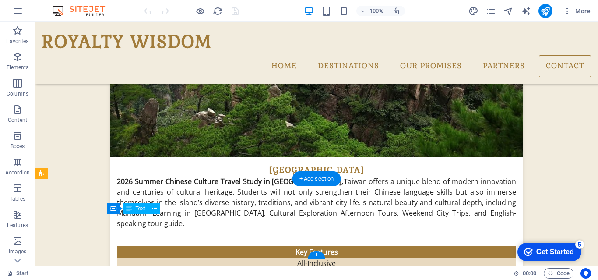
drag, startPoint x: 302, startPoint y: 217, endPoint x: 292, endPoint y: 218, distance: 9.6
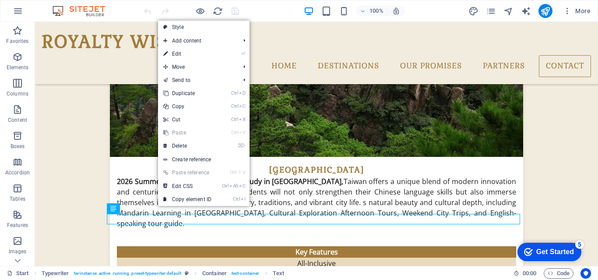
drag, startPoint x: 184, startPoint y: 148, endPoint x: 149, endPoint y: 125, distance: 41.5
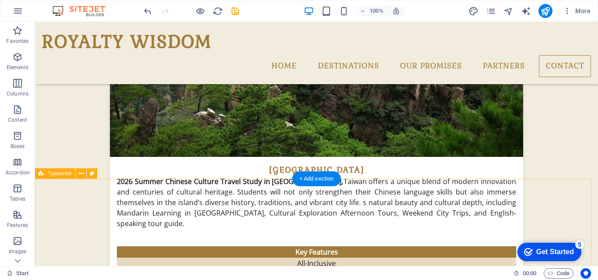
scroll to position [2125, 0]
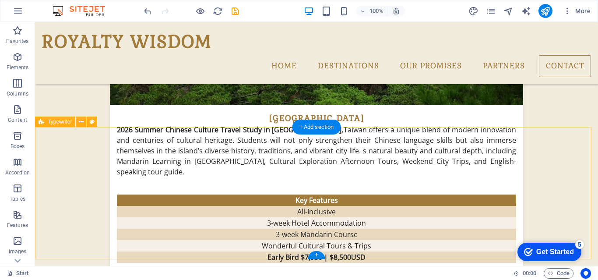
drag, startPoint x: 172, startPoint y: 261, endPoint x: 228, endPoint y: 216, distance: 72.3
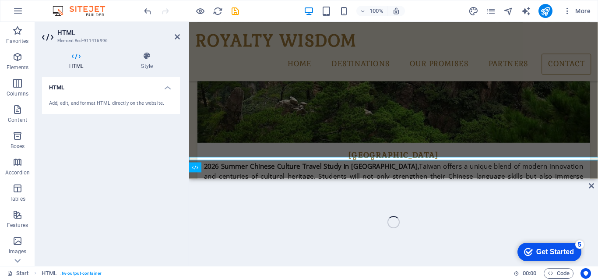
scroll to position [2220, 0]
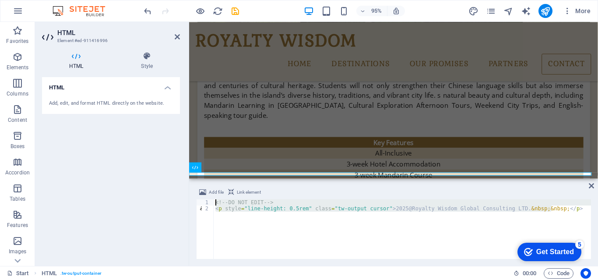
drag, startPoint x: 572, startPoint y: 218, endPoint x: 172, endPoint y: 183, distance: 402.0
click at [172, 183] on div "HTML Element #ed-911416996 HTML Style HTML Add, edit, and format HTML directly …" at bounding box center [316, 144] width 563 height 244
type textarea "<!-- DO NOT EDIT --> <p style="line-height: 0.5rem" class="tw-output cursor">20…"
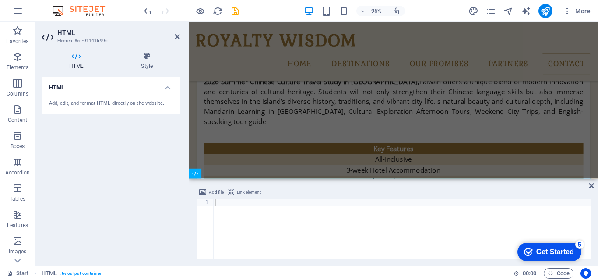
drag, startPoint x: 589, startPoint y: 185, endPoint x: 473, endPoint y: 148, distance: 122.2
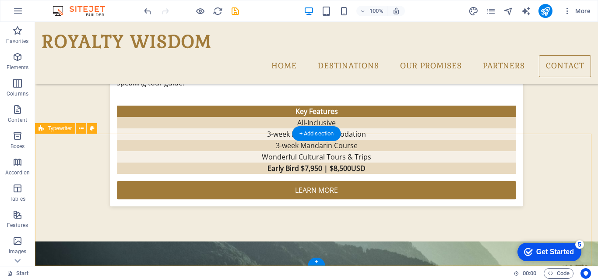
scroll to position [2118, 0]
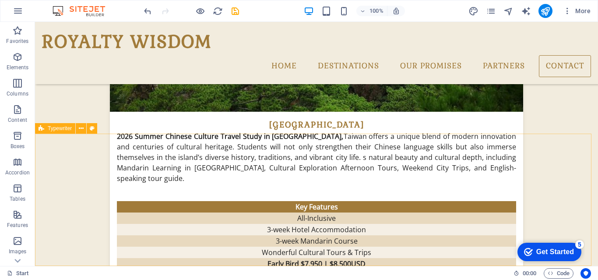
click at [82, 128] on icon at bounding box center [81, 128] width 5 height 9
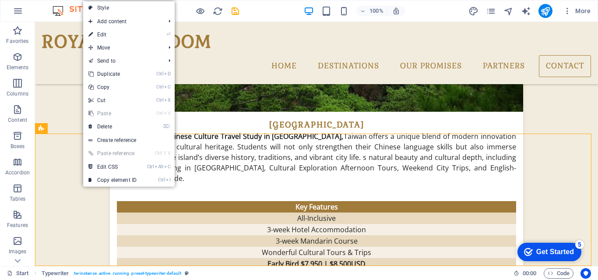
click at [91, 127] on icon at bounding box center [90, 126] width 4 height 13
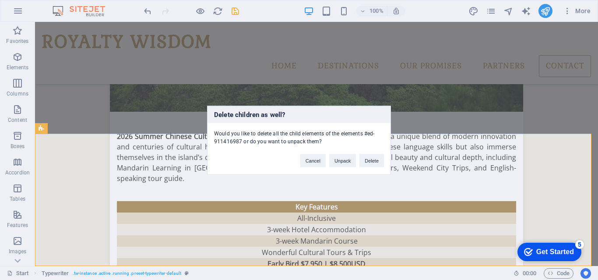
click at [379, 161] on button "Delete" at bounding box center [371, 160] width 25 height 13
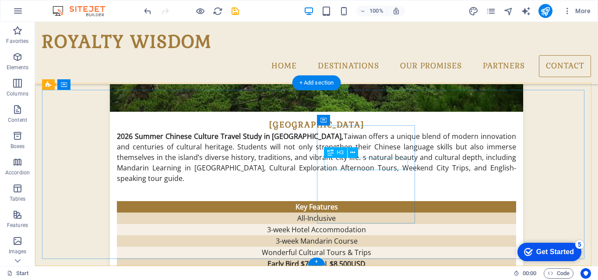
scroll to position [1986, 0]
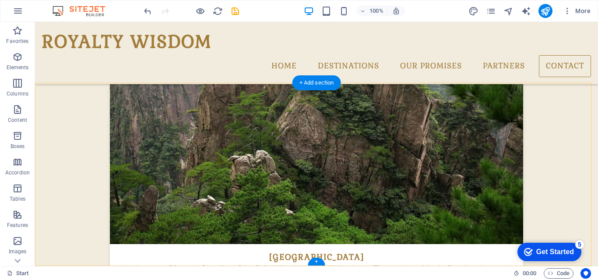
drag, startPoint x: 318, startPoint y: 260, endPoint x: 312, endPoint y: 274, distance: 15.7
click at [317, 261] on div "+" at bounding box center [316, 261] width 17 height 8
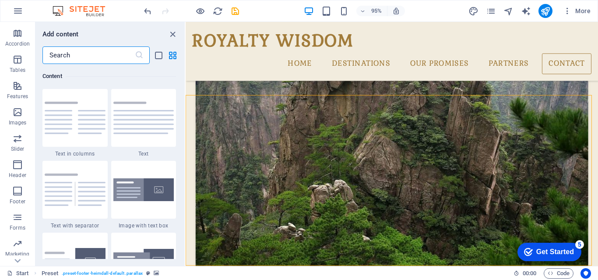
scroll to position [131, 0]
click at [17, 193] on span "Footer" at bounding box center [17, 193] width 35 height 21
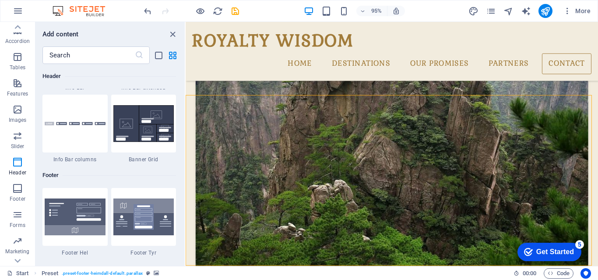
scroll to position [5751, 0]
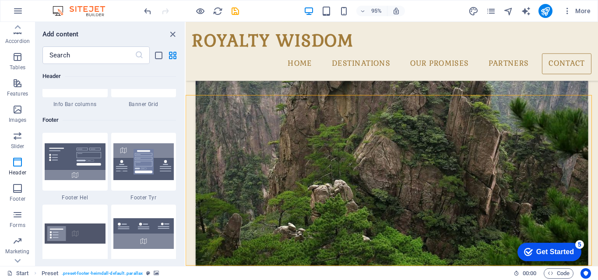
click at [148, 156] on img at bounding box center [143, 161] width 61 height 37
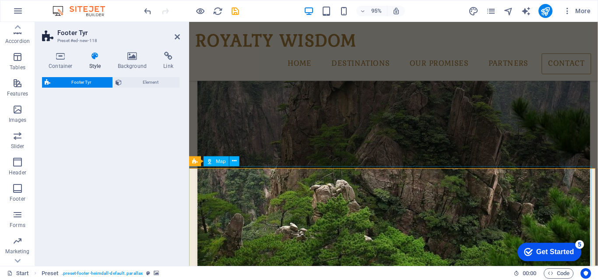
select select "rem"
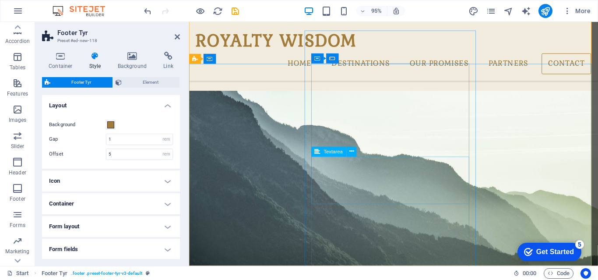
scroll to position [2316, 0]
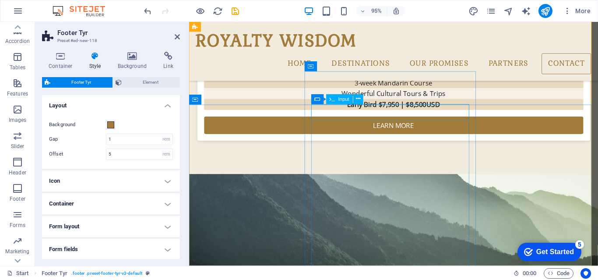
click at [359, 100] on icon at bounding box center [358, 99] width 4 height 9
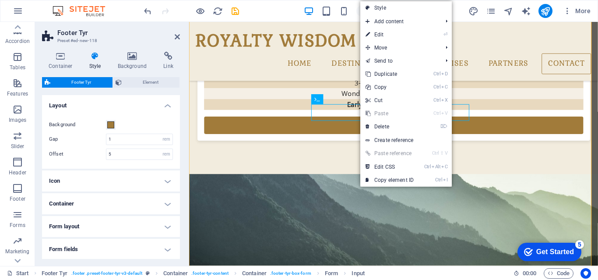
click at [384, 34] on link "⏎ Edit" at bounding box center [389, 34] width 59 height 13
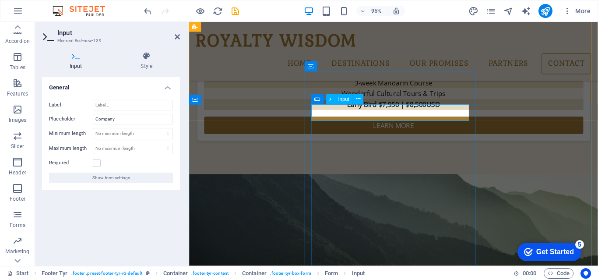
click at [362, 98] on button at bounding box center [358, 99] width 10 height 10
click at [361, 99] on button at bounding box center [358, 99] width 10 height 10
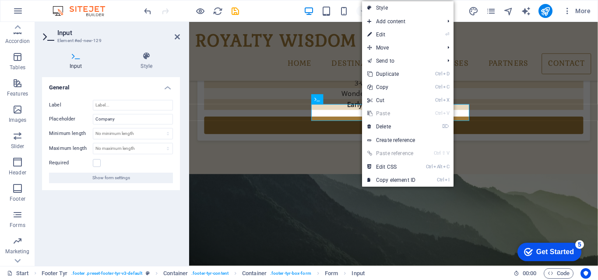
drag, startPoint x: 390, startPoint y: 123, endPoint x: 355, endPoint y: 100, distance: 42.0
click at [390, 123] on link "⌦ Delete" at bounding box center [391, 126] width 59 height 13
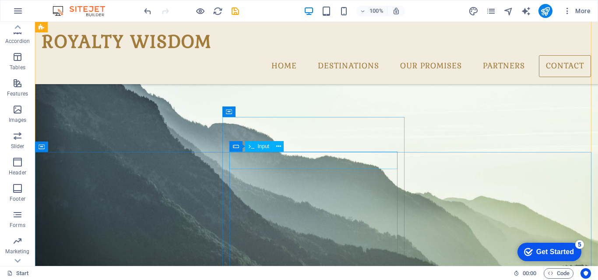
scroll to position [2244, 0]
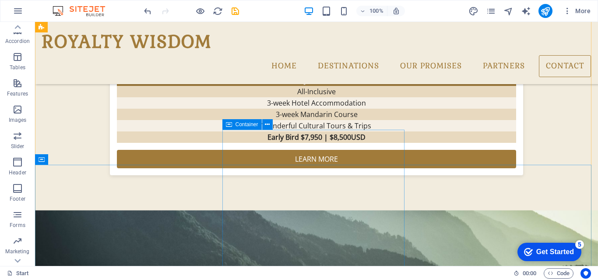
click at [268, 125] on icon at bounding box center [267, 124] width 5 height 9
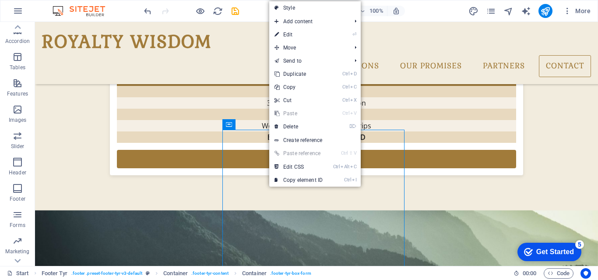
click at [282, 166] on link "Ctrl Alt C Edit CSS" at bounding box center [298, 166] width 59 height 13
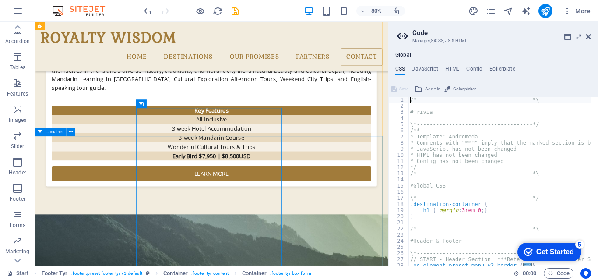
scroll to position [2273, 0]
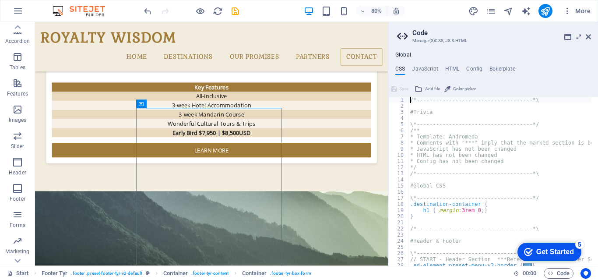
click at [590, 37] on icon at bounding box center [588, 36] width 5 height 7
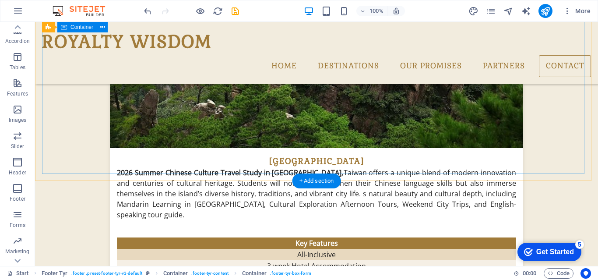
scroll to position [2069, 0]
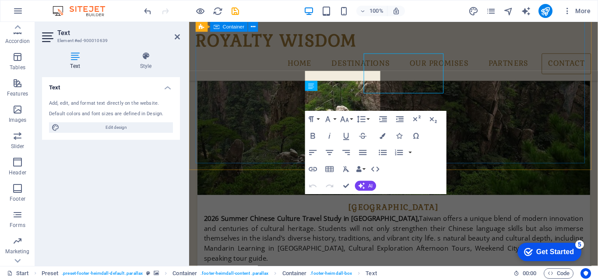
scroll to position [2090, 0]
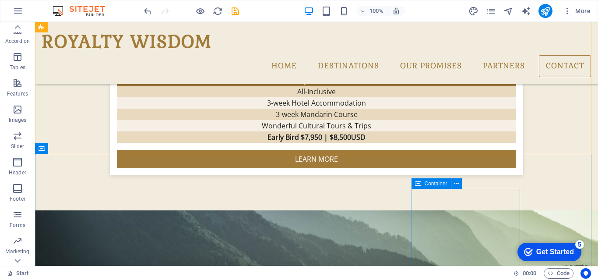
scroll to position [2288, 0]
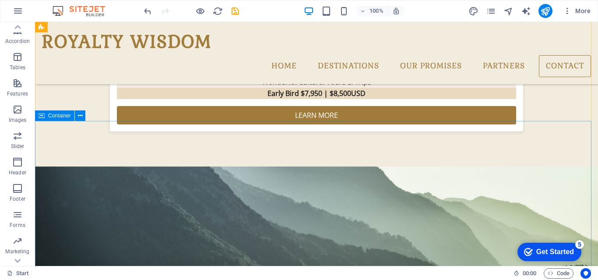
click at [81, 116] on icon at bounding box center [80, 115] width 5 height 9
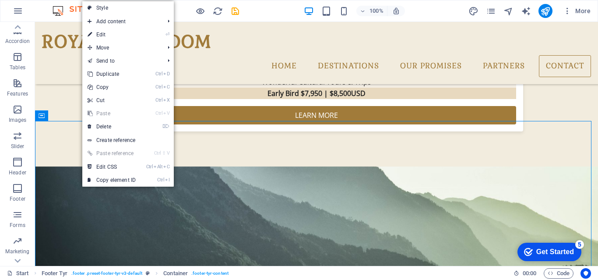
click at [106, 128] on link "⌦ Delete" at bounding box center [111, 126] width 59 height 13
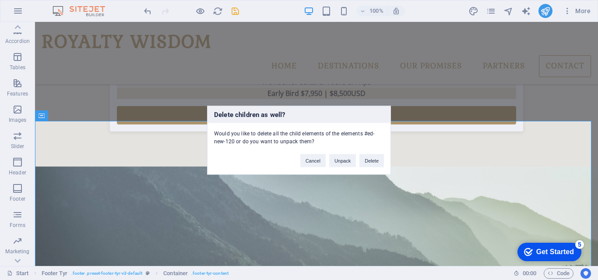
click at [370, 160] on button "Delete" at bounding box center [371, 160] width 25 height 13
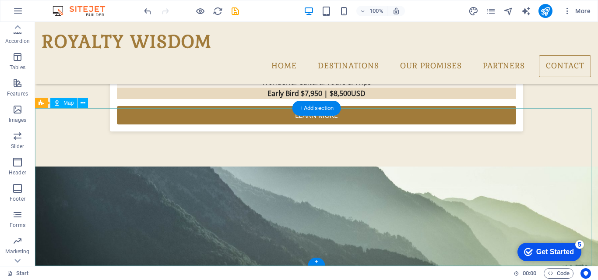
scroll to position [2143, 0]
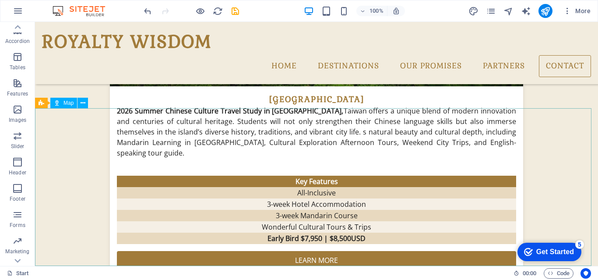
click at [85, 104] on button at bounding box center [82, 103] width 11 height 11
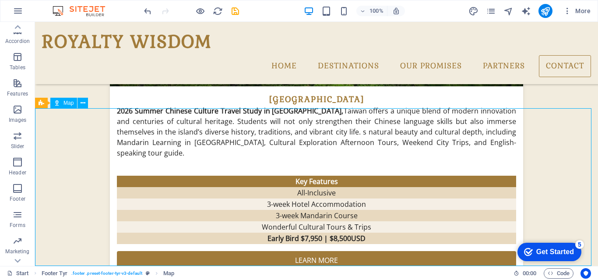
click at [83, 103] on icon at bounding box center [83, 102] width 5 height 9
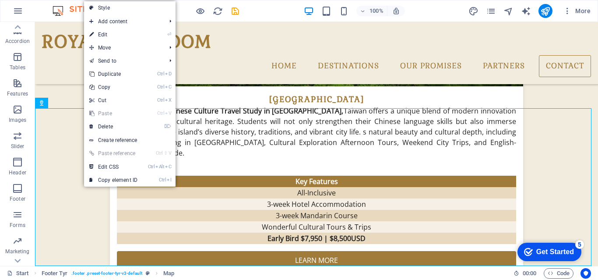
click at [98, 125] on link "⌦ Delete" at bounding box center [113, 126] width 59 height 13
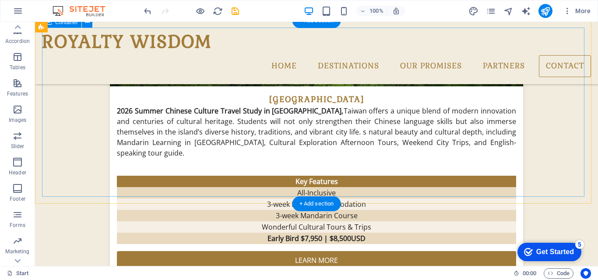
scroll to position [2048, 0]
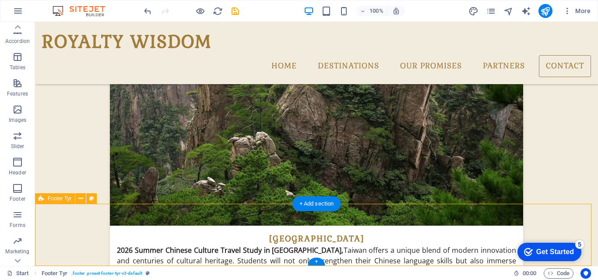
select select "rem"
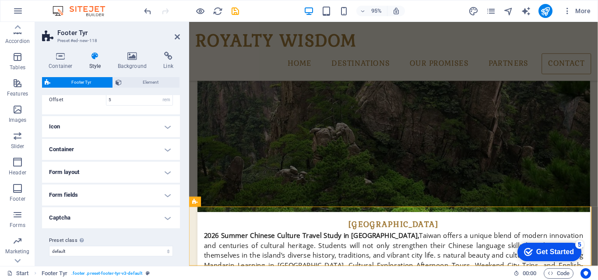
scroll to position [59, 0]
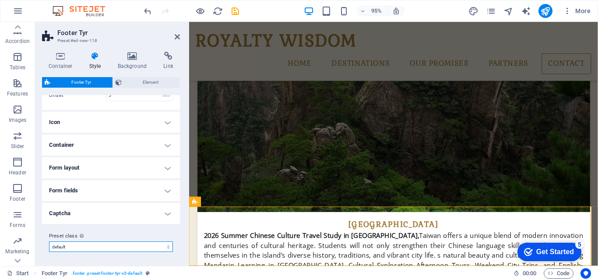
click at [143, 246] on select "default Add preset class" at bounding box center [111, 246] width 124 height 11
click at [49, 241] on select "default Add preset class" at bounding box center [111, 246] width 124 height 11
select select "preset-footer-tyr-v3-default"
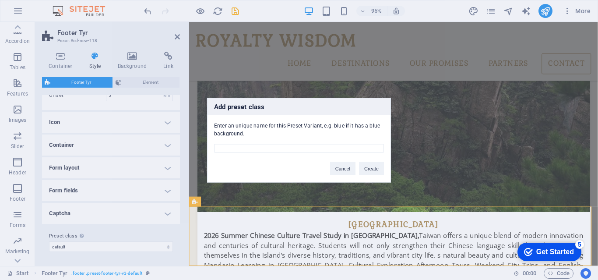
click at [350, 176] on div "Add preset class Enter an unique name for this Preset Variant, e.g. blue if it …" at bounding box center [299, 140] width 184 height 84
click at [347, 171] on button "Cancel" at bounding box center [342, 168] width 25 height 13
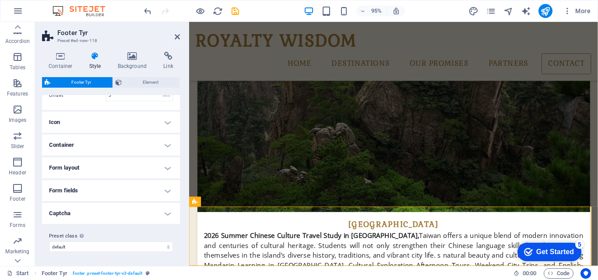
click at [178, 40] on link at bounding box center [177, 36] width 5 height 7
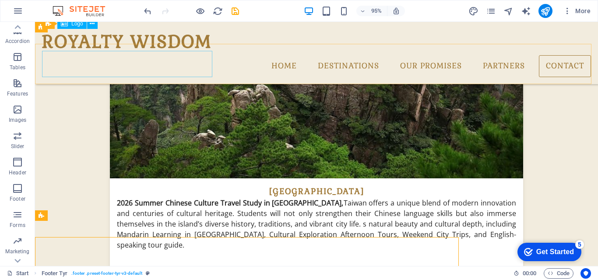
scroll to position [2031, 0]
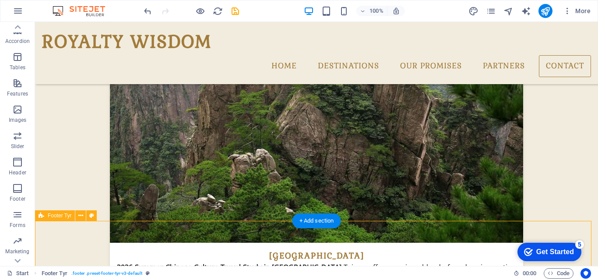
select select "rem"
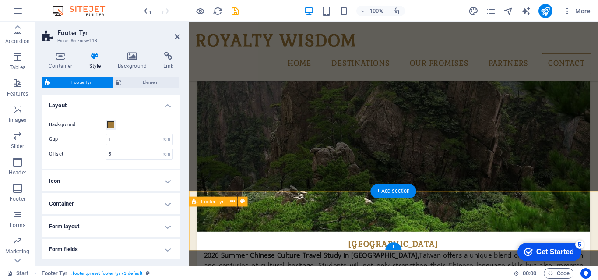
scroll to position [2051, 0]
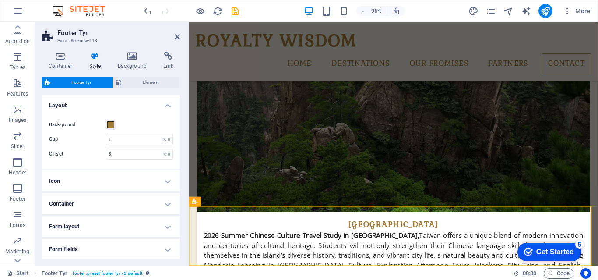
click at [178, 38] on icon at bounding box center [177, 36] width 5 height 7
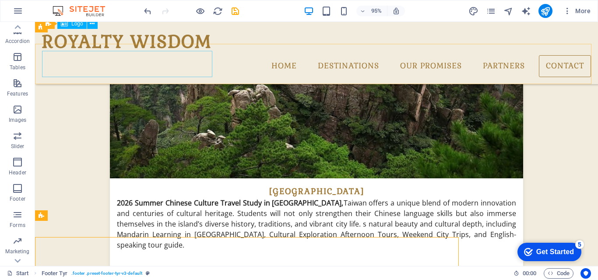
scroll to position [2031, 0]
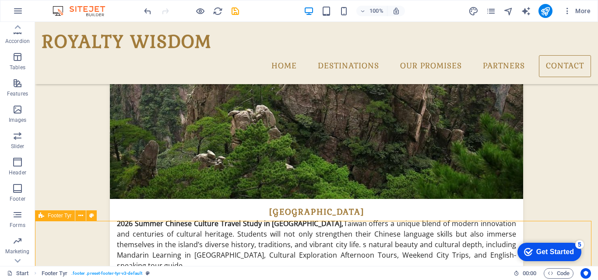
click at [81, 218] on icon at bounding box center [80, 215] width 5 height 9
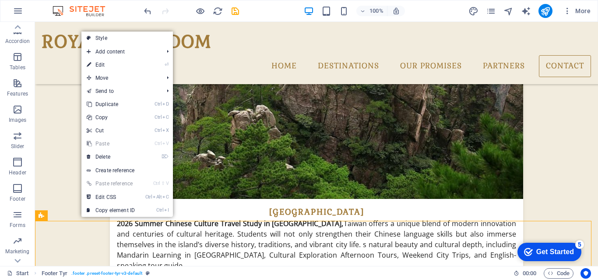
click at [116, 158] on link "⌦ Delete" at bounding box center [110, 156] width 59 height 13
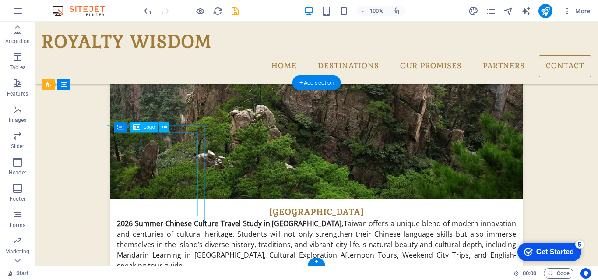
scroll to position [1986, 0]
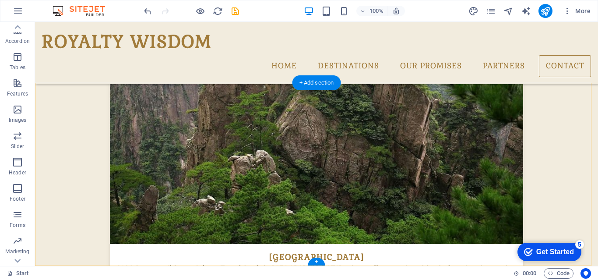
click at [313, 261] on div "+" at bounding box center [316, 261] width 17 height 8
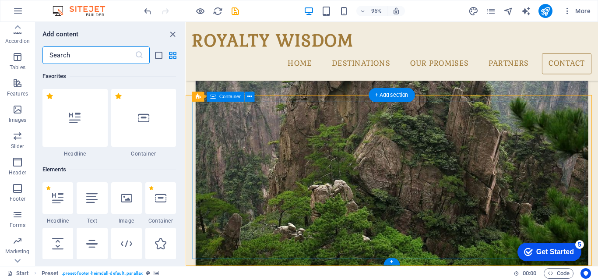
scroll to position [1531, 0]
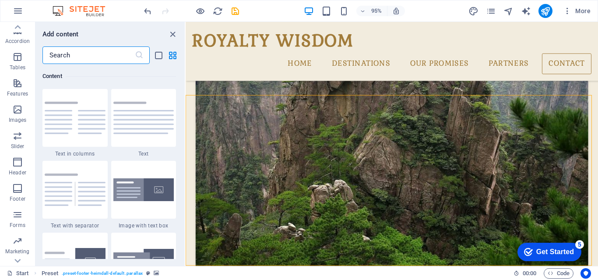
click at [23, 192] on span "Footer" at bounding box center [17, 193] width 35 height 21
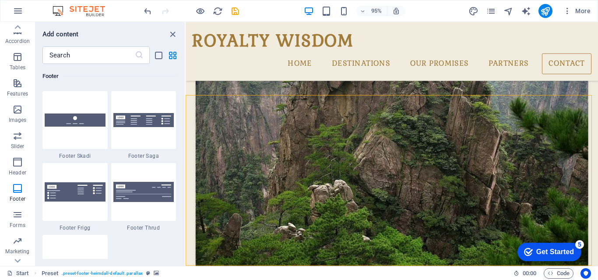
scroll to position [6145, 0]
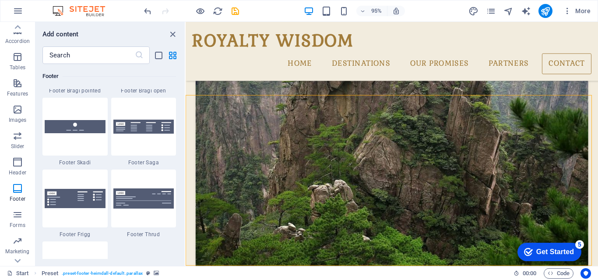
drag, startPoint x: 84, startPoint y: 132, endPoint x: 423, endPoint y: 228, distance: 352.3
click at [84, 132] on img at bounding box center [75, 126] width 61 height 13
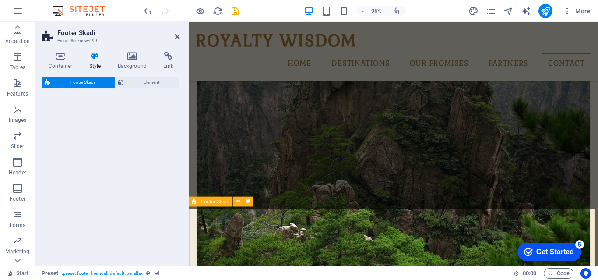
select select "rem"
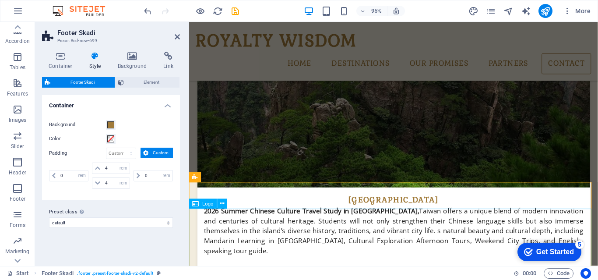
scroll to position [2154, 0]
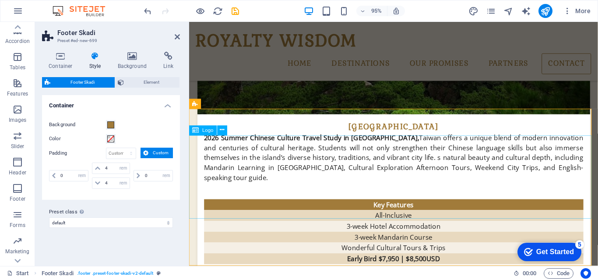
click at [220, 129] on icon at bounding box center [222, 130] width 4 height 9
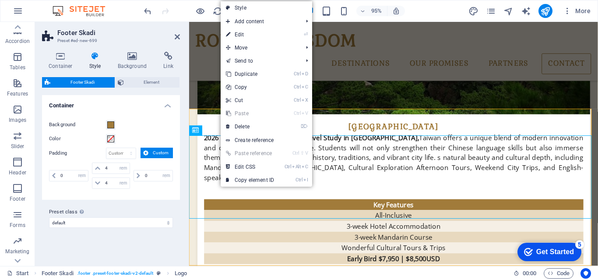
click at [235, 125] on link "⌦ Delete" at bounding box center [250, 126] width 59 height 13
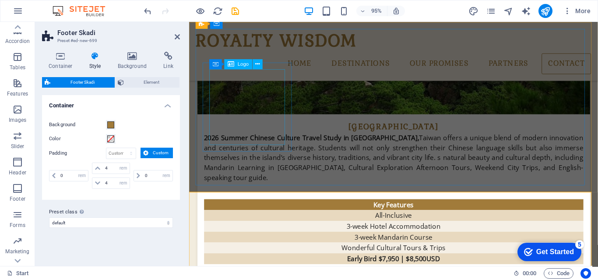
scroll to position [2067, 0]
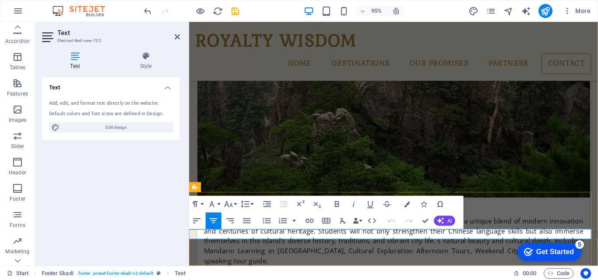
drag, startPoint x: 541, startPoint y: 242, endPoint x: 439, endPoint y: 244, distance: 102.0
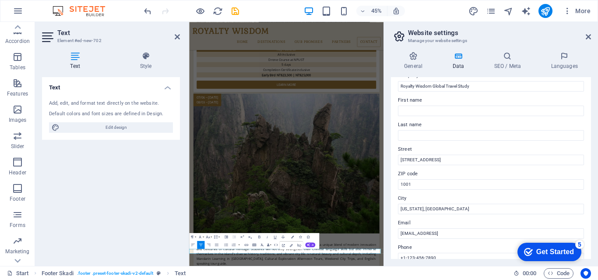
scroll to position [44, 0]
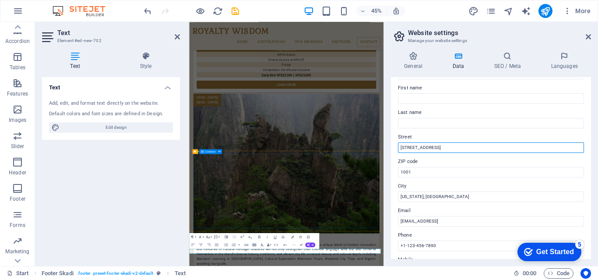
drag, startPoint x: 627, startPoint y: 169, endPoint x: 500, endPoint y: 326, distance: 202.3
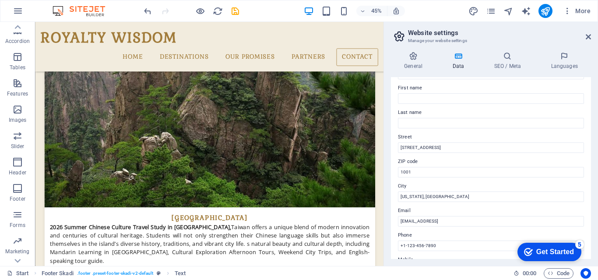
scroll to position [2019, 0]
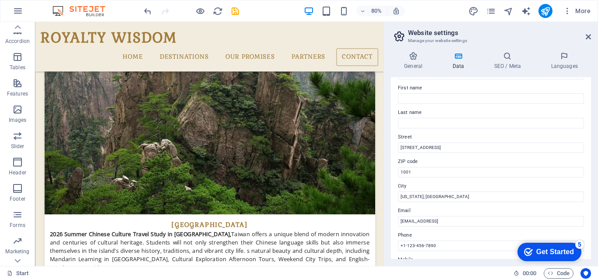
drag, startPoint x: 590, startPoint y: 36, endPoint x: 555, endPoint y: 14, distance: 41.5
click at [590, 36] on icon at bounding box center [588, 36] width 5 height 7
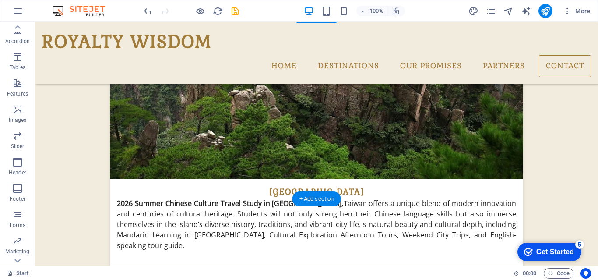
scroll to position [2053, 0]
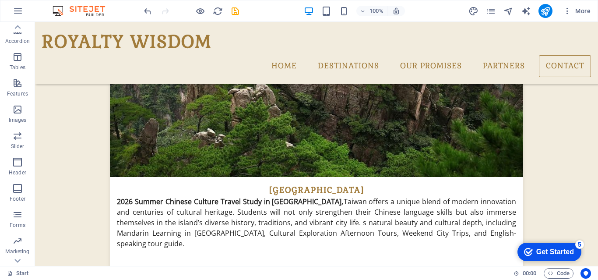
click at [146, 162] on icon "undo" at bounding box center [281, 168] width 399 height 12
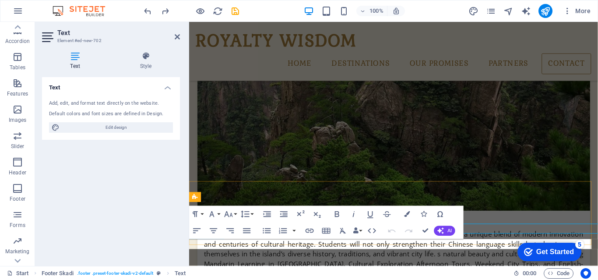
scroll to position [2056, 0]
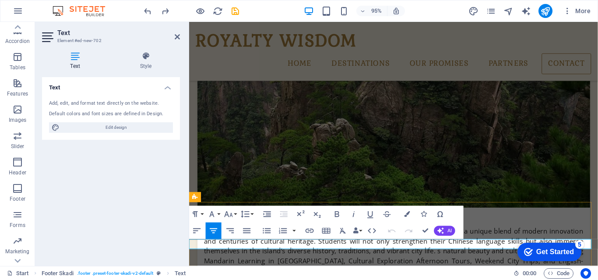
drag, startPoint x: 488, startPoint y: 255, endPoint x: 440, endPoint y: 257, distance: 47.8
drag, startPoint x: 484, startPoint y: 256, endPoint x: 385, endPoint y: 263, distance: 99.1
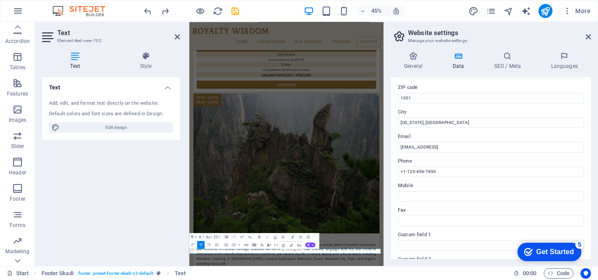
scroll to position [131, 0]
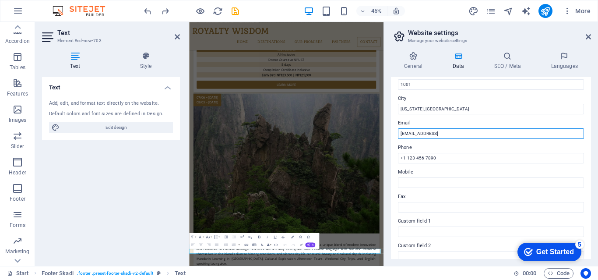
drag, startPoint x: 508, startPoint y: 131, endPoint x: 476, endPoint y: 138, distance: 32.8
click at [476, 138] on input "f1b3e1d0ce80b7ea90c1d89078b372@cpanel.local" at bounding box center [491, 133] width 186 height 11
drag, startPoint x: 471, startPoint y: 135, endPoint x: 425, endPoint y: 137, distance: 45.1
click at [425, 137] on input "f1b3e1d0ce80b7ea90c1d89078b372@" at bounding box center [491, 133] width 186 height 11
drag, startPoint x: 472, startPoint y: 133, endPoint x: 396, endPoint y: 132, distance: 76.2
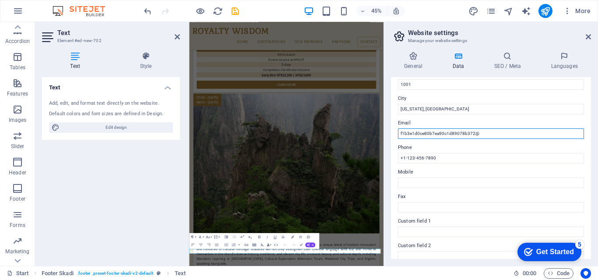
click at [396, 132] on div "Contact data for this website. This can be used everywhere on the website and w…" at bounding box center [491, 168] width 200 height 182
drag, startPoint x: 449, startPoint y: 133, endPoint x: 399, endPoint y: 133, distance: 49.9
click at [399, 133] on input "2025Copyright@" at bounding box center [491, 133] width 186 height 11
paste input "Copyright ©"
paste input "Royalty Wisdom Global Consulting CO., LTD"
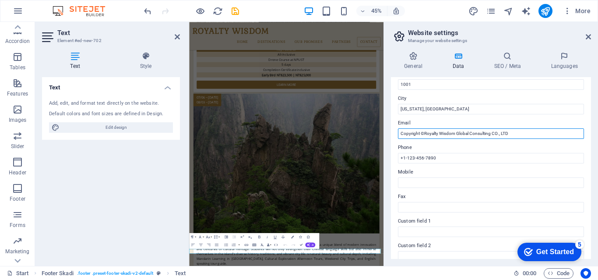
click at [500, 133] on input "Copyright ©Royalty Wisdom Global Consulting CO., LTD" at bounding box center [491, 133] width 186 height 11
click at [500, 134] on input "Copyright ©Royalty Wisdom Global Consulting LTD" at bounding box center [491, 133] width 186 height 11
type input "Copyright ©Royalty Wisdom Global Consulting LTD."
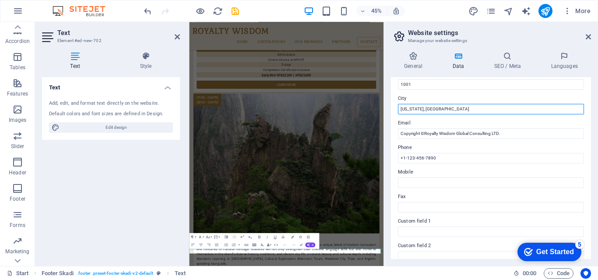
click at [496, 109] on input "New York, NY" at bounding box center [491, 109] width 186 height 11
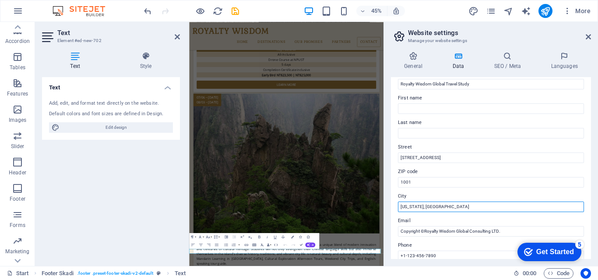
scroll to position [88, 0]
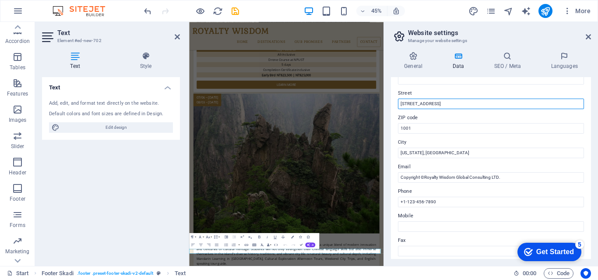
drag, startPoint x: 442, startPoint y: 104, endPoint x: 398, endPoint y: 105, distance: 43.8
click at [398, 105] on input "770 11th Ave" at bounding box center [491, 103] width 186 height 11
paste input "[STREET_ADDRESS] (R.O.C.)"
type input "[STREET_ADDRESS] (R.O.C.)"
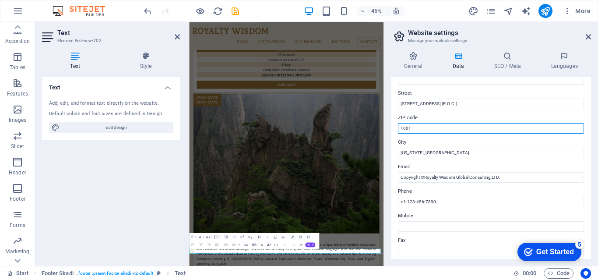
drag, startPoint x: 680, startPoint y: 150, endPoint x: 619, endPoint y: 286, distance: 149.5
type input "1"
type input "2"
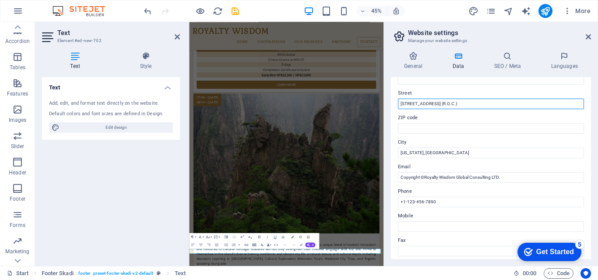
drag, startPoint x: 482, startPoint y: 105, endPoint x: 527, endPoint y: 110, distance: 45.4
click at [527, 110] on div "Contact data for this website. This can be used everywhere on the website and w…" at bounding box center [491, 168] width 200 height 182
drag, startPoint x: 469, startPoint y: 105, endPoint x: 456, endPoint y: 106, distance: 13.2
click at [456, 106] on input "8 F., No. 127-13, Anxing Rd., Xindian Dist., Taiwan (R.O.C.)" at bounding box center [491, 103] width 186 height 11
type input "8 F., No. 127-13, Anxing Rd., Xindian Dist., Taiwan (R.O.C.)"
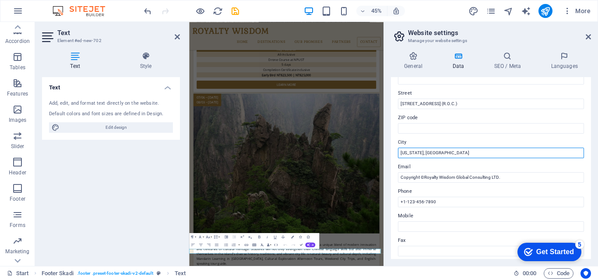
drag, startPoint x: 634, startPoint y: 174, endPoint x: 573, endPoint y: 184, distance: 61.2
drag, startPoint x: 433, startPoint y: 152, endPoint x: 397, endPoint y: 152, distance: 36.3
click at [397, 152] on div "Contact data for this website. This can be used everywhere on the website and w…" at bounding box center [491, 168] width 200 height 182
type input "New Taipei"
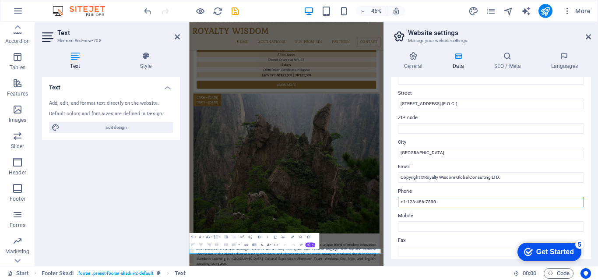
drag, startPoint x: 443, startPoint y: 200, endPoint x: 404, endPoint y: 200, distance: 38.5
click at [404, 200] on input "+1-123-456-7890" at bounding box center [491, 202] width 186 height 11
paste input "886 02-77565057 Ext. 1"
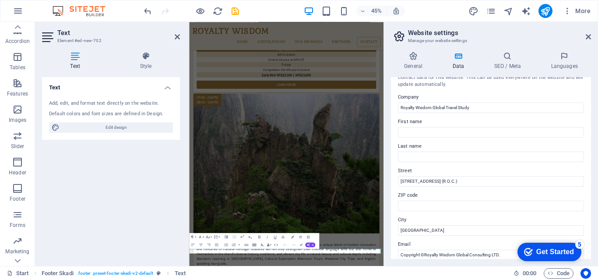
scroll to position [0, 0]
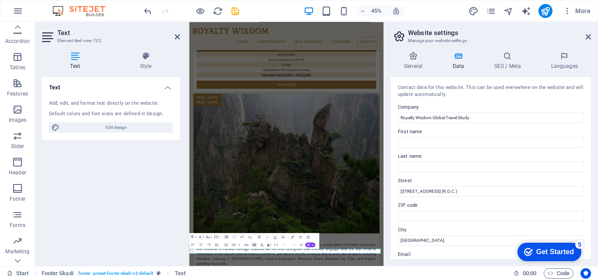
type input "+886 02-77565057 Ext. 10"
click at [408, 217] on input "ZIP code" at bounding box center [491, 216] width 186 height 11
paste input "231066"
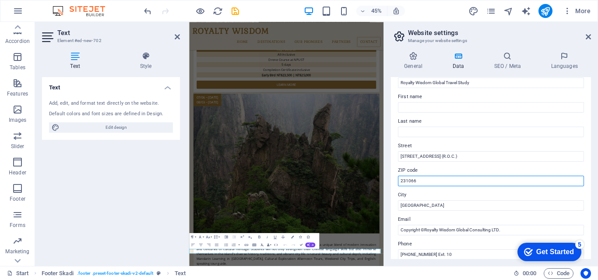
scroll to position [88, 0]
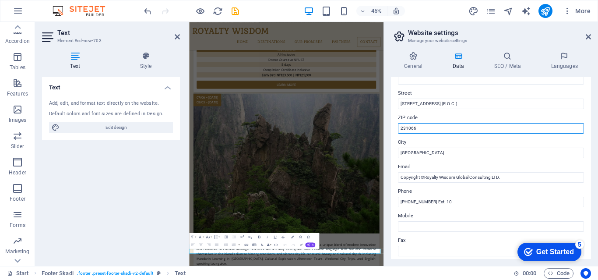
type input "231066"
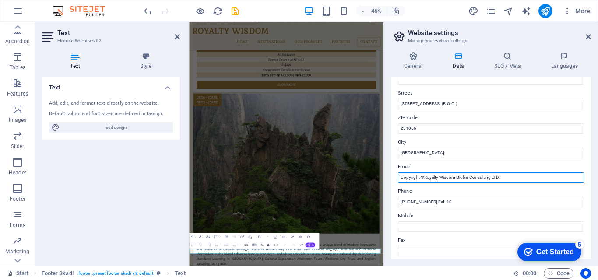
click at [421, 177] on input "Copyright ©Royalty Wisdom Global Consulting LTD." at bounding box center [491, 177] width 186 height 11
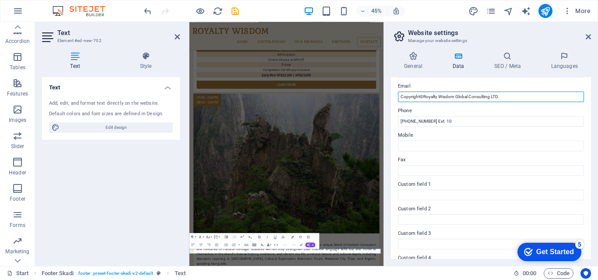
scroll to position [239, 0]
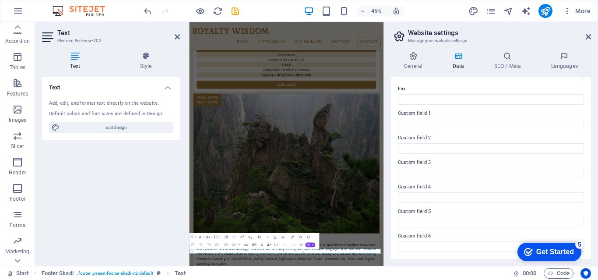
type input "Copyright©Royalty Wisdom Global Consulting LTD."
drag, startPoint x: 587, startPoint y: 39, endPoint x: 419, endPoint y: 18, distance: 169.8
click at [587, 39] on icon at bounding box center [588, 36] width 5 height 7
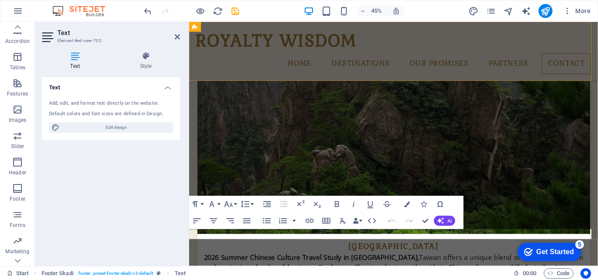
scroll to position [2067, 0]
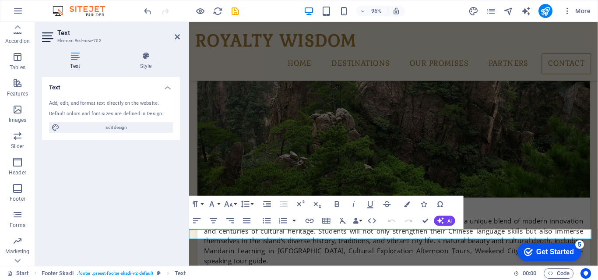
drag, startPoint x: 177, startPoint y: 39, endPoint x: 144, endPoint y: 18, distance: 38.7
click at [178, 39] on icon at bounding box center [177, 36] width 5 height 7
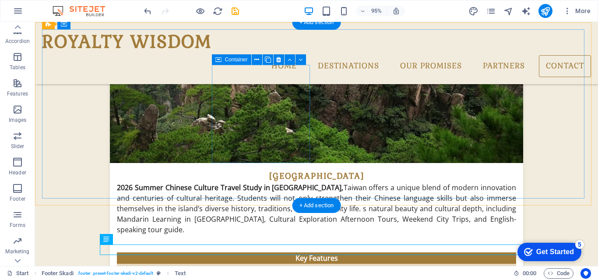
scroll to position [2046, 0]
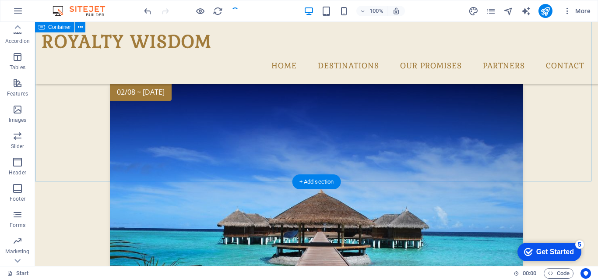
scroll to position [733, 0]
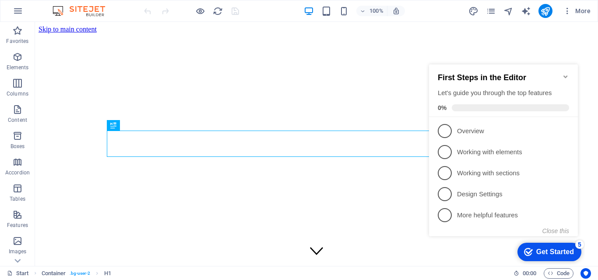
scroll to position [200, 0]
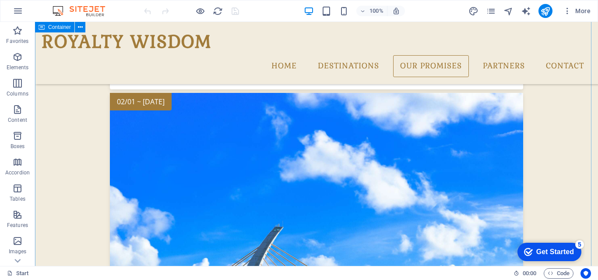
scroll to position [1313, 0]
